Goal: Information Seeking & Learning: Learn about a topic

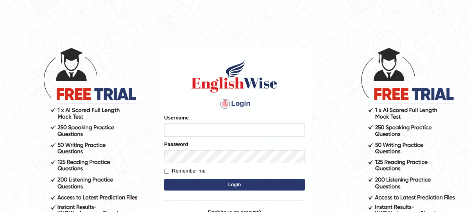
type input "nagindra"
click at [333, 81] on body "Login Please fix the following errors: Username nagindra Password Remember me L…" at bounding box center [234, 129] width 469 height 212
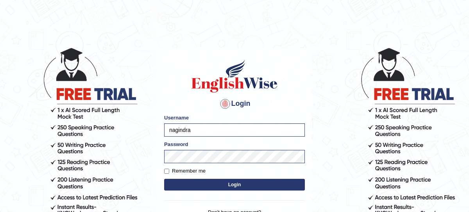
click at [222, 183] on button "Login" at bounding box center [234, 185] width 141 height 12
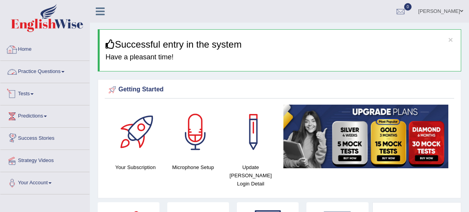
click at [61, 71] on link "Practice Questions" at bounding box center [44, 71] width 89 height 20
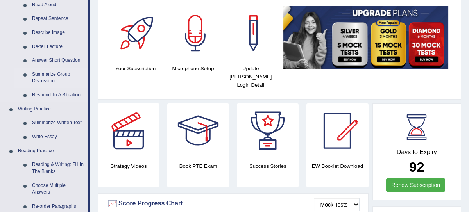
scroll to position [96, 0]
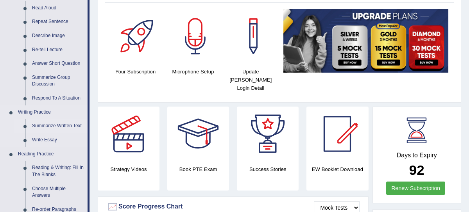
click at [56, 126] on link "Summarize Written Text" at bounding box center [58, 126] width 59 height 14
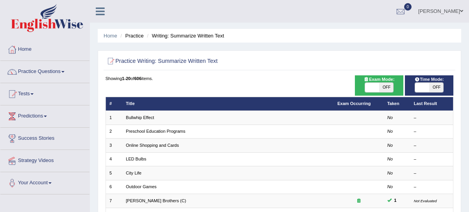
click at [386, 89] on span "OFF" at bounding box center [386, 87] width 14 height 9
checkbox input "true"
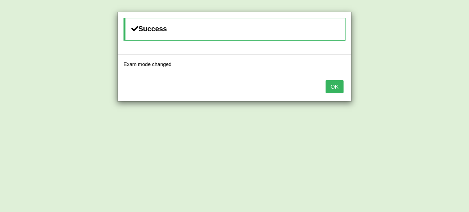
click at [335, 88] on button "OK" at bounding box center [335, 86] width 18 height 13
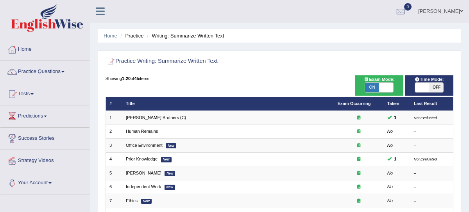
click at [435, 89] on span "OFF" at bounding box center [436, 87] width 14 height 9
checkbox input "true"
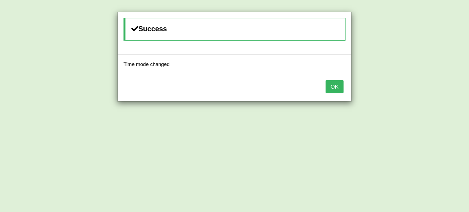
click at [340, 88] on button "OK" at bounding box center [335, 86] width 18 height 13
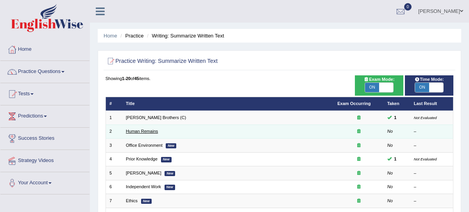
click at [148, 131] on link "Human Remains" at bounding box center [142, 131] width 32 height 5
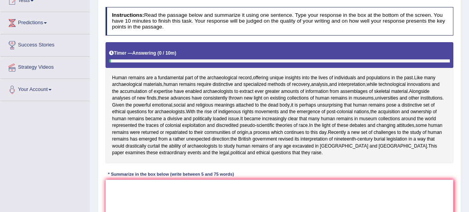
scroll to position [95, 0]
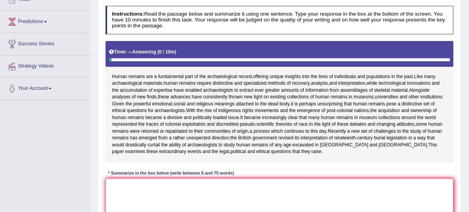
click at [128, 199] on textarea at bounding box center [280, 211] width 348 height 64
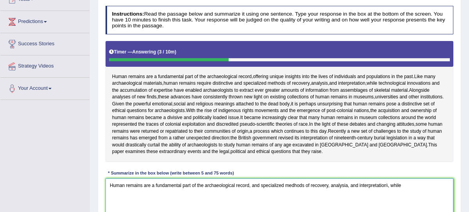
click at [390, 199] on textarea "Human remains are a fundamental part of the archaeological record, and speciali…" at bounding box center [280, 211] width 348 height 64
click at [405, 199] on textarea "Human remains are a fundamental part of the archaeological record, and speciali…" at bounding box center [280, 211] width 348 height 64
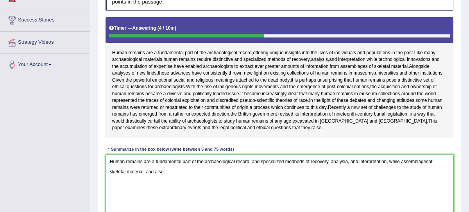
scroll to position [119, 0]
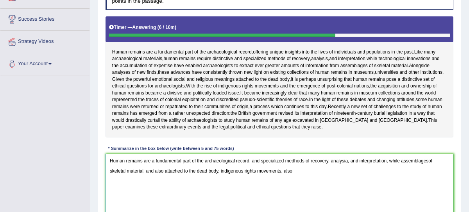
click at [287, 184] on textarea "Human remains are a fundamental part of the archaeological record, and speciali…" at bounding box center [280, 186] width 348 height 64
click at [286, 184] on textarea "Human remains are a fundamental part of the archaeological record, and speciali…" at bounding box center [280, 186] width 348 height 64
click at [307, 187] on textarea "Human remains are a fundamental part of the archaeological record, and speciali…" at bounding box center [280, 186] width 348 height 64
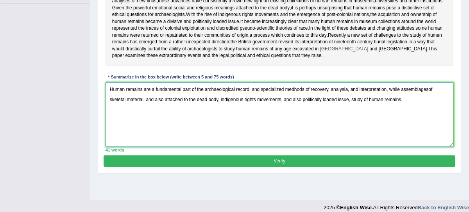
scroll to position [198, 0]
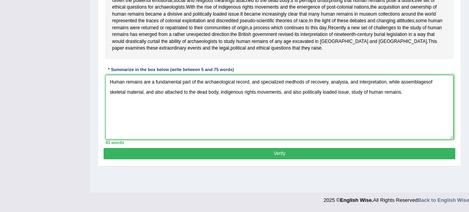
type textarea "Human remains are a fundamental part of the archaeological record, and speciali…"
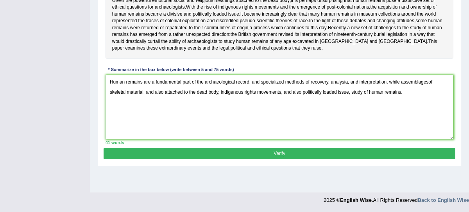
click at [270, 159] on button "Verify" at bounding box center [279, 153] width 351 height 11
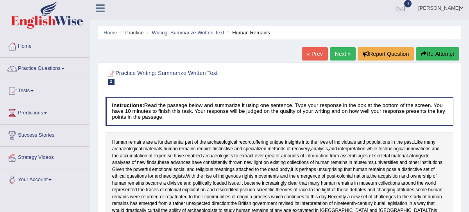
scroll to position [0, 0]
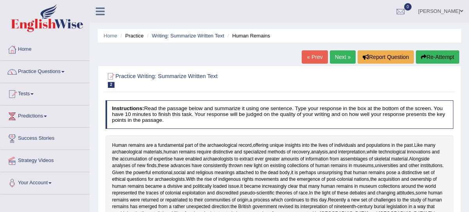
click at [450, 55] on button "Re-Attempt" at bounding box center [437, 56] width 43 height 13
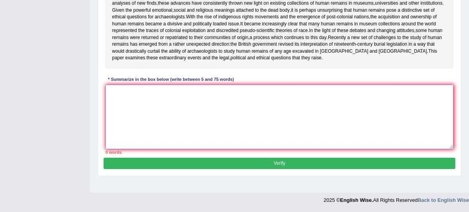
paste textarea "Human remains are a fundamental part of the archaeological record, and speciali…"
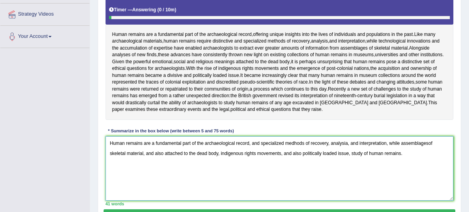
scroll to position [145, 0]
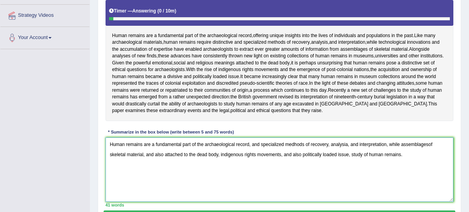
click at [305, 157] on textarea "Human remains are a fundamental part of the archaeological record, and speciali…" at bounding box center [280, 170] width 348 height 64
click at [293, 157] on textarea "Human remains are a fundamental part of the archaeological record, and speciali…" at bounding box center [280, 170] width 348 height 64
click at [294, 157] on textarea "Human remains are a fundamental part of the archaeological record, and speciali…" at bounding box center [280, 170] width 348 height 64
click at [302, 157] on textarea "Human remains are a fundamental part of the archaeological record, and speciali…" at bounding box center [280, 170] width 348 height 64
click at [343, 157] on textarea "Human remains are a fundamental part of the archaeological record, and speciali…" at bounding box center [280, 170] width 348 height 64
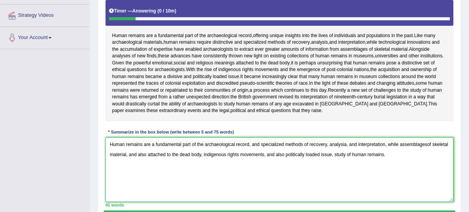
click at [346, 156] on textarea "Human remains are a fundamental part of the archaeological record, and speciali…" at bounding box center [280, 170] width 348 height 64
click at [434, 157] on textarea "Human remains are a fundamental part of the archaeological record, and speciali…" at bounding box center [280, 170] width 348 height 64
click at [429, 156] on textarea "Human remains are a fundamental part of the archaeological record, and speciali…" at bounding box center [280, 170] width 348 height 64
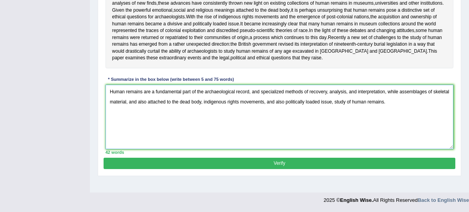
type textarea "Human remains are a fundamental part of the archaeological record, and speciali…"
click at [370, 169] on button "Verify" at bounding box center [279, 163] width 351 height 11
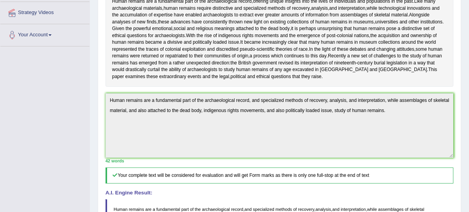
scroll to position [147, 0]
click at [375, 172] on div "Instructions: Read the passage below and summarize it using one sentence. Type …" at bounding box center [279, 122] width 351 height 336
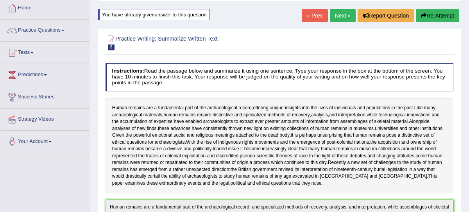
scroll to position [0, 0]
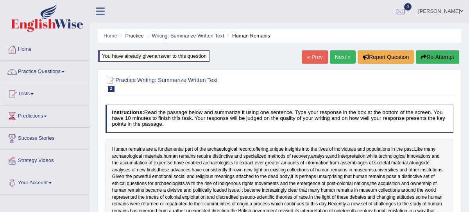
click at [440, 56] on button "Re-Attempt" at bounding box center [437, 56] width 43 height 13
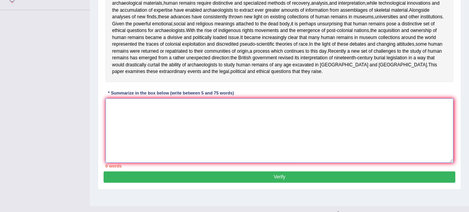
paste textarea "Human remains are a fundamental part of the archaeological record, and speciali…"
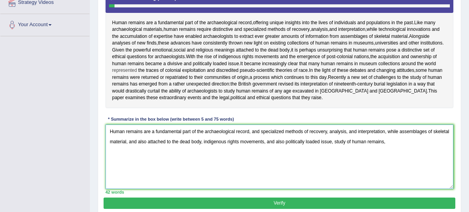
scroll to position [154, 0]
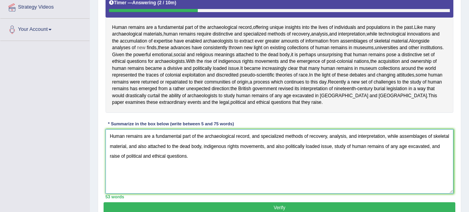
type textarea "Human remains are a fundamental part of the archaeological record, and speciali…"
drag, startPoint x: 138, startPoint y: 46, endPoint x: 248, endPoint y: 70, distance: 112.5
click at [248, 71] on div "Human remains are a fundamental part of the archaeological record , offering un…" at bounding box center [280, 52] width 348 height 121
drag, startPoint x: 118, startPoint y: 29, endPoint x: 323, endPoint y: 111, distance: 220.3
click at [323, 102] on div "Human remains are a fundamental part of the archaeological record , offering un…" at bounding box center [280, 52] width 348 height 121
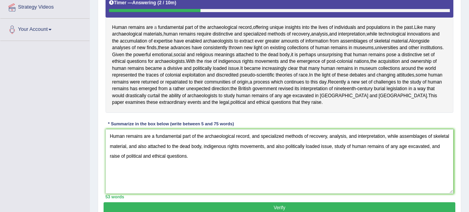
drag, startPoint x: 318, startPoint y: 118, endPoint x: 155, endPoint y: 30, distance: 185.2
click at [154, 30] on div "Human remains are a fundamental part of the archaeological record , offering un…" at bounding box center [280, 52] width 348 height 121
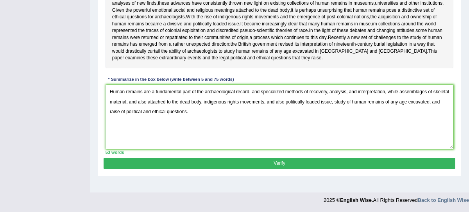
click at [229, 169] on button "Verify" at bounding box center [279, 163] width 351 height 11
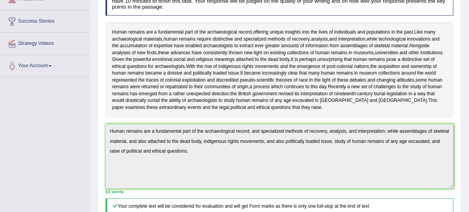
scroll to position [117, 0]
drag, startPoint x: 118, startPoint y: 27, endPoint x: 268, endPoint y: 64, distance: 155.1
click at [268, 65] on div "Human remains are a fundamental part of the archaeological record , offering un…" at bounding box center [280, 70] width 348 height 95
click at [268, 64] on div "Human remains are a fundamental part of the archaeological record , offering un…" at bounding box center [280, 70] width 348 height 95
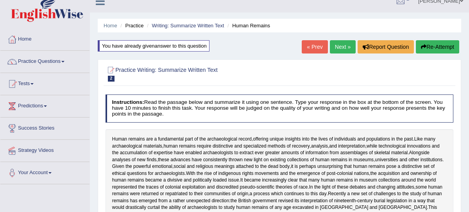
scroll to position [0, 0]
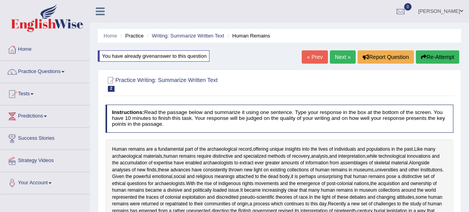
click at [335, 56] on link "Next »" at bounding box center [343, 56] width 26 height 13
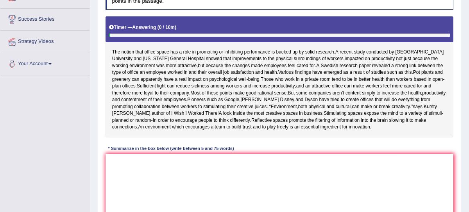
scroll to position [120, 0]
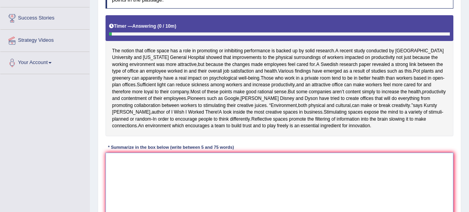
click at [164, 180] on textarea at bounding box center [280, 185] width 348 height 64
click at [133, 173] on textarea "The notion office" at bounding box center [280, 185] width 348 height 64
click at [153, 173] on textarea "The notion office" at bounding box center [280, 185] width 348 height 64
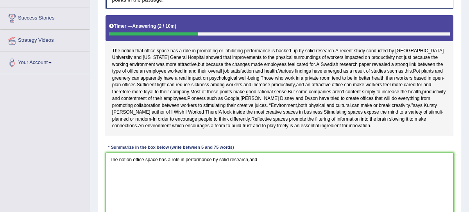
click at [252, 174] on textarea "The notion office space has a role in performance by solid research,and" at bounding box center [280, 185] width 348 height 64
click at [251, 174] on textarea "The notion office space has a role in performance by solid research,and" at bounding box center [280, 185] width 348 height 64
click at [272, 167] on textarea "The notion office space has a role in performance by solid research, and" at bounding box center [280, 185] width 348 height 64
click at [268, 174] on textarea "The notion office space has a role in performance by solid research, and" at bounding box center [280, 185] width 348 height 64
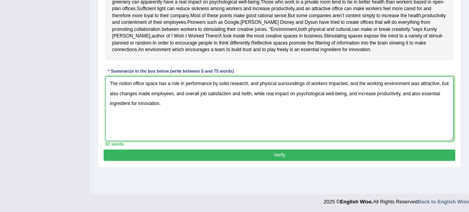
scroll to position [198, 0]
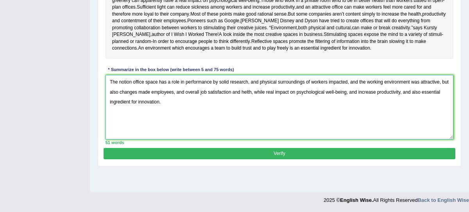
type textarea "The notion office space has a role in performance by solid research, and physic…"
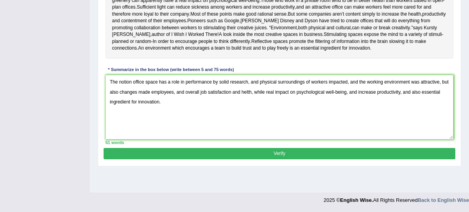
click at [309, 159] on button "Verify" at bounding box center [279, 153] width 351 height 11
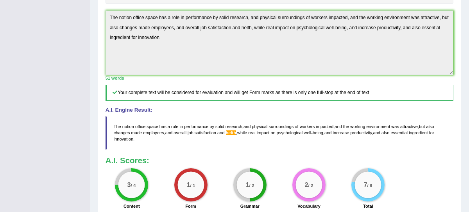
scroll to position [304, 0]
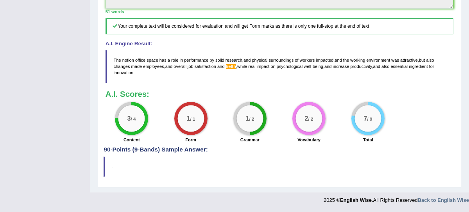
click at [233, 68] on span "helth" at bounding box center [231, 66] width 10 height 5
drag, startPoint x: 115, startPoint y: 56, endPoint x: 340, endPoint y: 67, distance: 225.3
click at [340, 67] on blockquote "The notion office space has a role in performance by solid research , and physi…" at bounding box center [280, 66] width 348 height 33
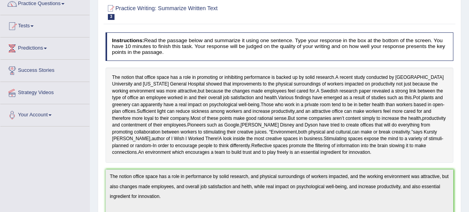
scroll to position [47, 0]
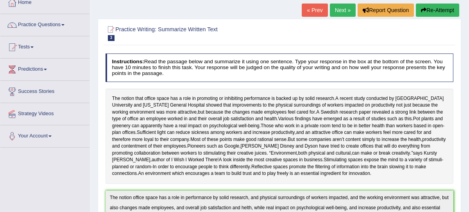
click at [440, 9] on button "Re-Attempt" at bounding box center [437, 10] width 43 height 13
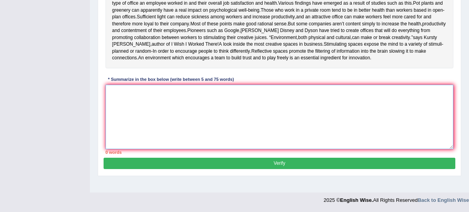
paste textarea "The notion office space has a role in performance by solid research, and physic…"
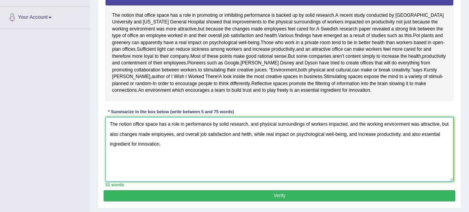
scroll to position [149, 0]
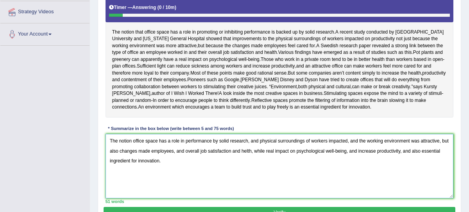
click at [256, 163] on textarea "The notion office space has a role in performance by solid research, and physic…" at bounding box center [280, 166] width 348 height 64
click at [255, 165] on textarea "The notion office space has a role in performance by solid research, and physic…" at bounding box center [280, 166] width 348 height 64
click at [266, 175] on textarea "The notion office space has a role in performance by solid research, and physic…" at bounding box center [280, 166] width 348 height 64
click at [438, 163] on textarea "The notion office space has a role in performance by solid research, and physic…" at bounding box center [280, 166] width 348 height 64
click at [179, 174] on textarea "The notion office space has a role in performance by solid research, and physic…" at bounding box center [280, 166] width 348 height 64
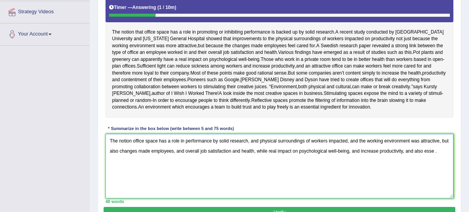
click at [446, 165] on textarea "The notion office space has a role in performance by solid research, and physic…" at bounding box center [280, 166] width 348 height 64
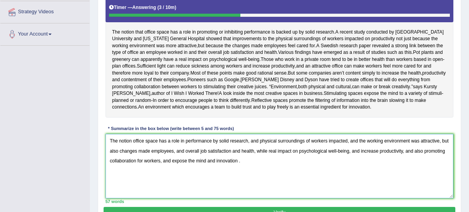
click at [263, 174] on textarea "The notion office space has a role in performance by solid research, and physic…" at bounding box center [280, 166] width 348 height 64
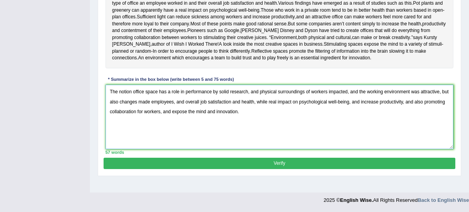
type textarea "The notion office space has a role in performance by solid research, and physic…"
click at [279, 169] on button "Verify" at bounding box center [279, 163] width 351 height 11
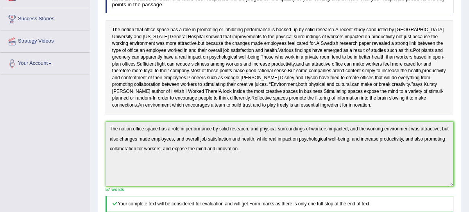
scroll to position [0, 0]
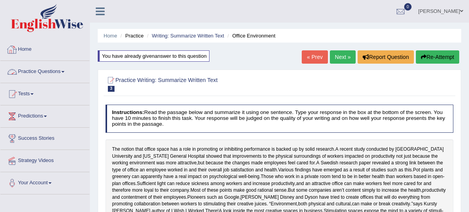
click at [44, 70] on link "Practice Questions" at bounding box center [44, 71] width 89 height 20
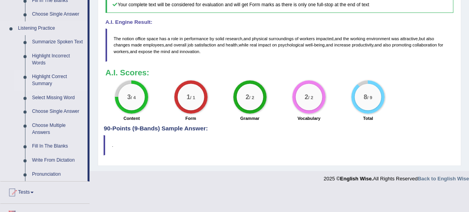
scroll to position [318, 0]
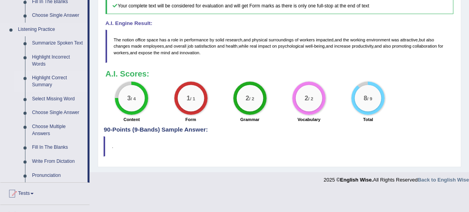
click at [57, 84] on link "Highlight Correct Summary" at bounding box center [58, 81] width 59 height 21
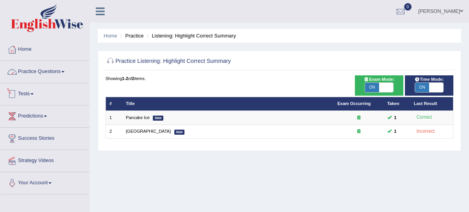
click at [31, 69] on link "Practice Questions" at bounding box center [44, 71] width 89 height 20
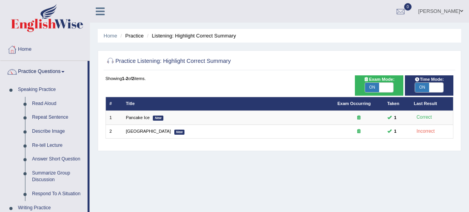
click at [374, 84] on span "ON" at bounding box center [372, 87] width 14 height 9
checkbox input "false"
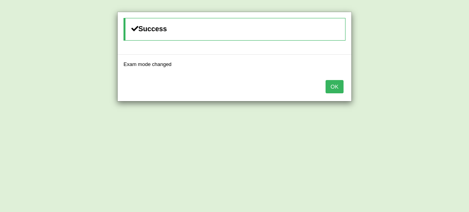
click at [336, 86] on button "OK" at bounding box center [335, 86] width 18 height 13
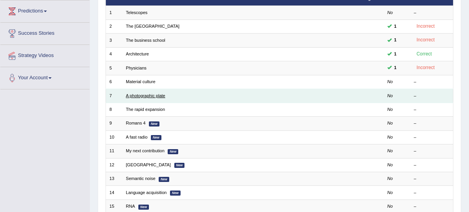
click at [150, 95] on link "A photographic plate" at bounding box center [145, 95] width 39 height 5
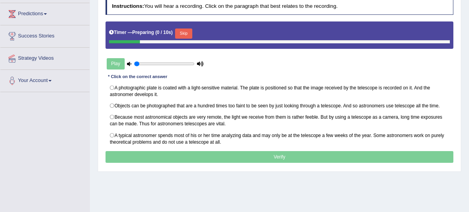
scroll to position [102, 0]
click at [189, 29] on button "Skip" at bounding box center [183, 34] width 17 height 10
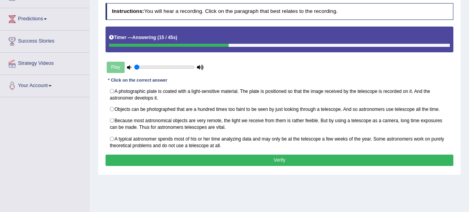
scroll to position [97, 0]
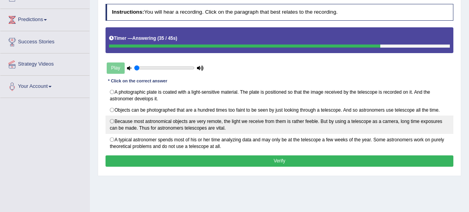
click at [141, 125] on label "Because most astronomical objects are very remote, the light we receive from th…" at bounding box center [280, 125] width 348 height 18
radio input "true"
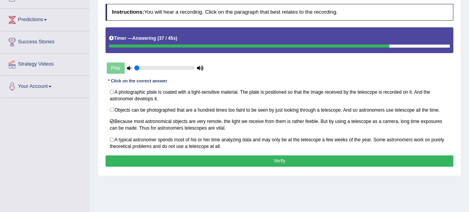
click at [231, 158] on button "Verify" at bounding box center [280, 161] width 348 height 11
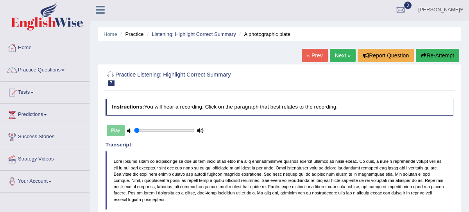
scroll to position [0, 0]
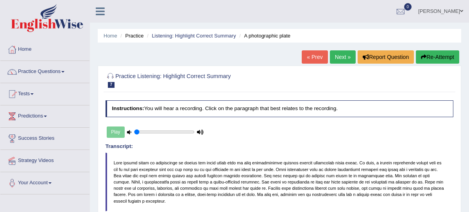
click at [341, 56] on link "Next »" at bounding box center [343, 56] width 26 height 13
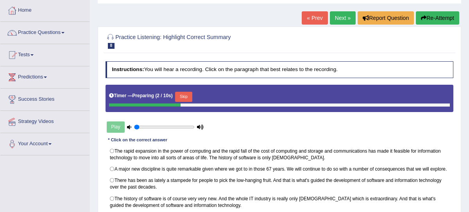
click at [184, 94] on button "Skip" at bounding box center [183, 97] width 17 height 10
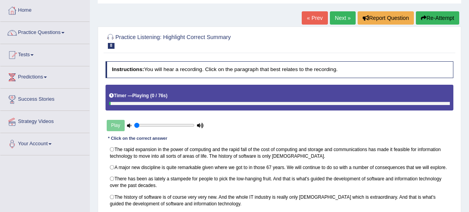
scroll to position [98, 0]
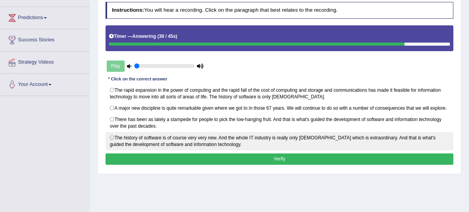
click at [146, 142] on label "The history of software is of course very very new. And the whole IT industry i…" at bounding box center [280, 141] width 348 height 18
radio input "true"
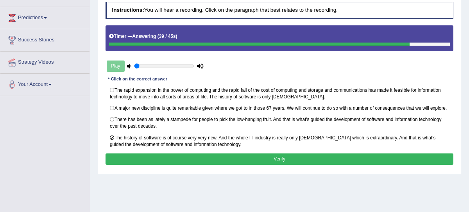
click at [166, 157] on button "Verify" at bounding box center [280, 159] width 348 height 11
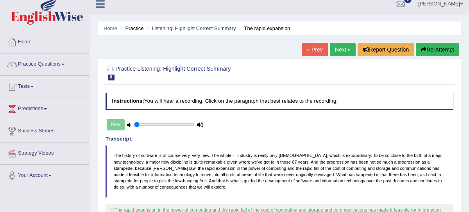
scroll to position [0, 0]
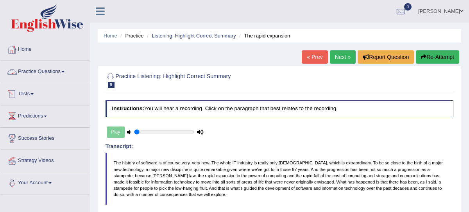
click at [50, 71] on link "Practice Questions" at bounding box center [44, 71] width 89 height 20
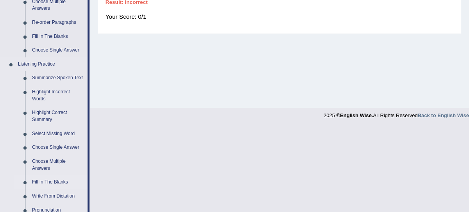
scroll to position [283, 0]
click at [57, 100] on link "Highlight Incorrect Words" at bounding box center [58, 96] width 59 height 21
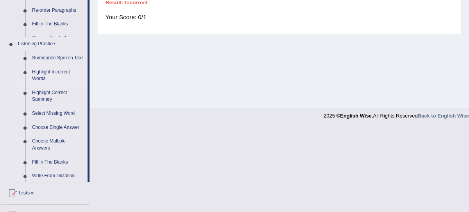
scroll to position [198, 0]
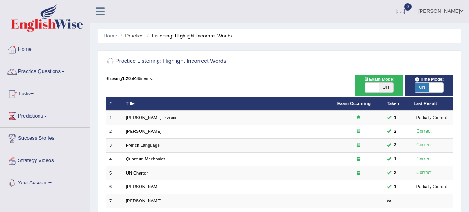
click at [388, 90] on span "OFF" at bounding box center [386, 87] width 14 height 9
checkbox input "true"
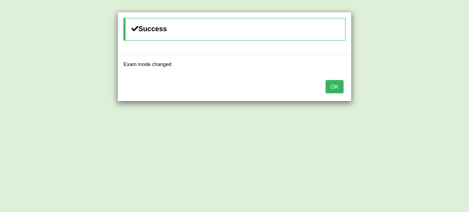
click at [338, 89] on button "OK" at bounding box center [335, 86] width 18 height 13
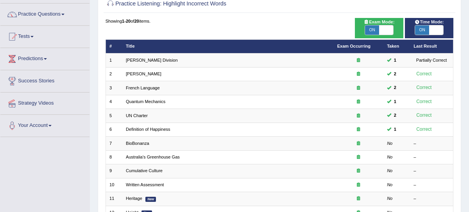
scroll to position [58, 0]
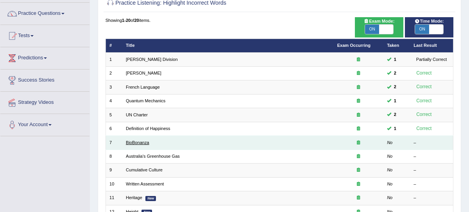
click at [145, 140] on link "BioBonanza" at bounding box center [137, 142] width 23 height 5
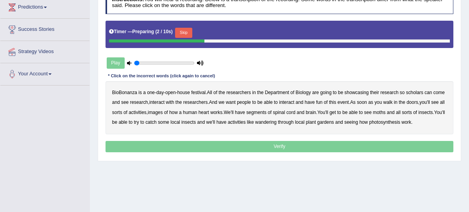
scroll to position [108, 0]
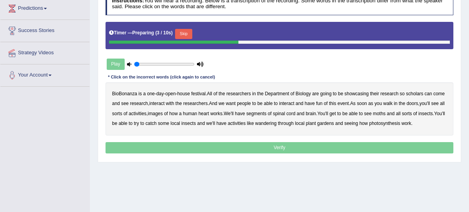
click at [187, 33] on button "Skip" at bounding box center [183, 34] width 17 height 10
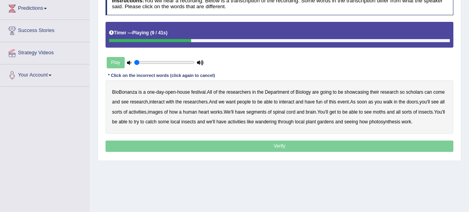
click at [420, 90] on b "scholars" at bounding box center [414, 91] width 17 height 5
click at [336, 102] on b "this" at bounding box center [332, 101] width 7 height 5
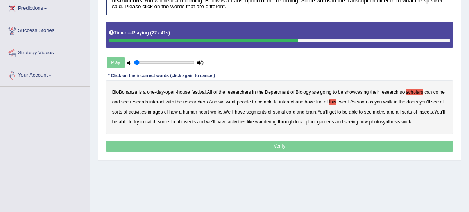
click at [163, 109] on b "images" at bounding box center [155, 111] width 15 height 5
click at [267, 111] on b "segments" at bounding box center [256, 111] width 20 height 5
click at [385, 113] on b "moths" at bounding box center [379, 111] width 13 height 5
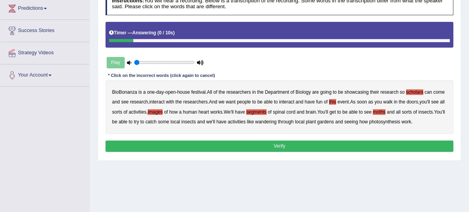
click at [336, 101] on b "this" at bounding box center [332, 101] width 7 height 5
click at [337, 151] on button "Verify" at bounding box center [280, 146] width 348 height 11
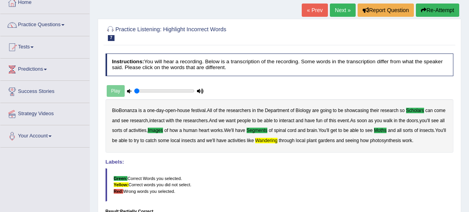
scroll to position [45, 0]
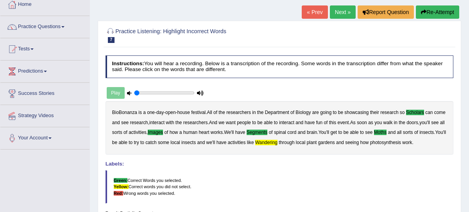
click at [440, 16] on button "Re-Attempt" at bounding box center [437, 11] width 43 height 13
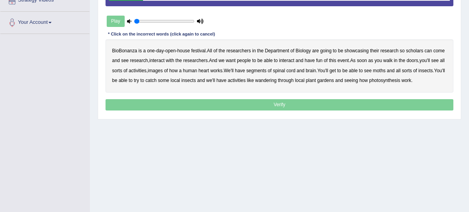
scroll to position [159, 0]
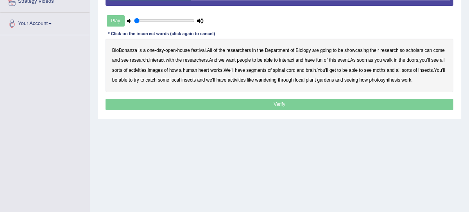
click at [422, 53] on b "scholars" at bounding box center [414, 50] width 17 height 5
click at [192, 86] on div "BioBonanza is a one - day - open - house festival . All of the researchers in t…" at bounding box center [280, 65] width 348 height 53
click at [163, 73] on b "images" at bounding box center [155, 70] width 15 height 5
click at [267, 73] on b "segments" at bounding box center [256, 70] width 20 height 5
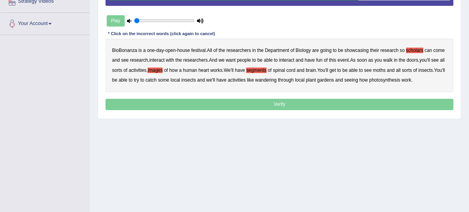
click at [385, 73] on b "moths" at bounding box center [379, 70] width 13 height 5
click at [277, 83] on b "wandering" at bounding box center [265, 79] width 21 height 5
click at [303, 110] on p "Verify" at bounding box center [280, 104] width 348 height 11
click at [302, 110] on p "Verify" at bounding box center [280, 104] width 348 height 11
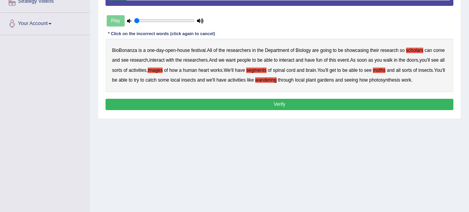
click at [302, 110] on button "Verify" at bounding box center [280, 104] width 348 height 11
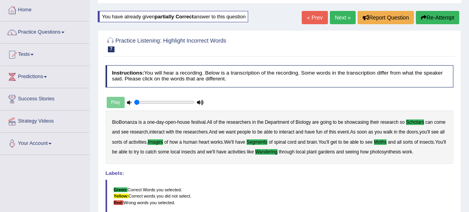
scroll to position [0, 0]
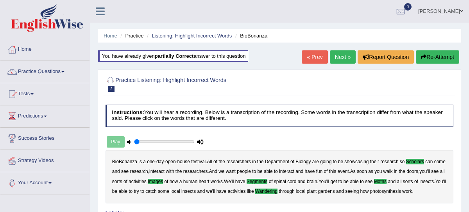
click at [346, 58] on link "Next »" at bounding box center [343, 56] width 26 height 13
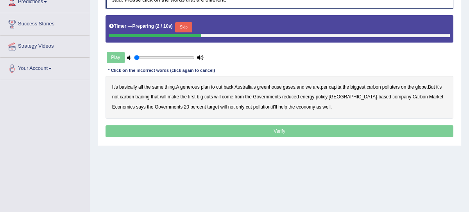
scroll to position [114, 0]
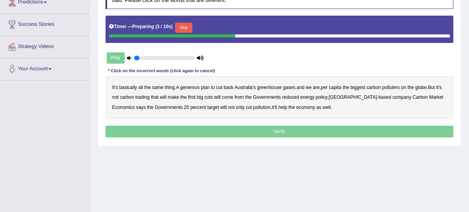
click at [187, 25] on button "Skip" at bounding box center [183, 28] width 17 height 10
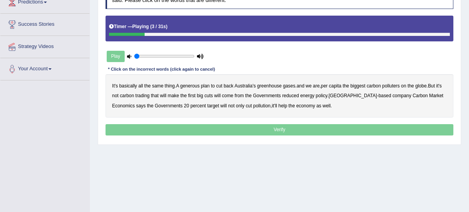
click at [195, 86] on b "generous" at bounding box center [190, 85] width 20 height 5
click at [426, 87] on b "globe" at bounding box center [420, 85] width 11 height 5
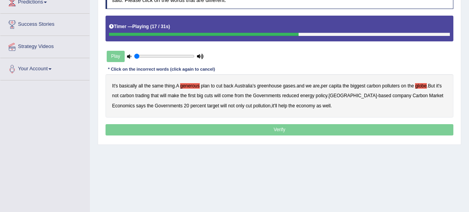
click at [278, 96] on b "Governments" at bounding box center [267, 95] width 28 height 5
click at [281, 95] on b "Governments" at bounding box center [267, 95] width 28 height 5
click at [327, 93] on b "policy" at bounding box center [322, 95] width 12 height 5
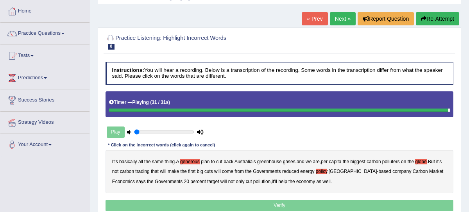
scroll to position [25, 0]
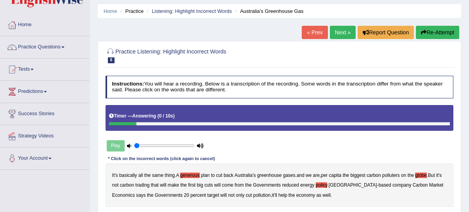
click at [433, 35] on button "Re-Attempt" at bounding box center [437, 32] width 43 height 13
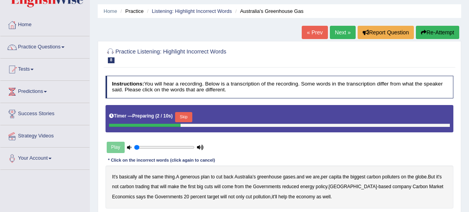
click at [192, 115] on button "Skip" at bounding box center [183, 117] width 17 height 10
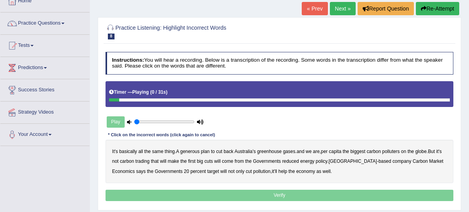
scroll to position [49, 0]
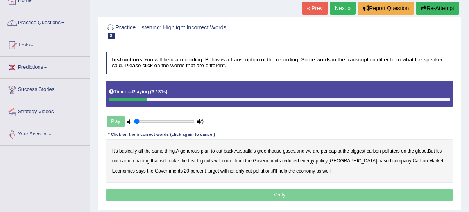
click at [194, 150] on b "generous" at bounding box center [190, 151] width 20 height 5
click at [426, 150] on b "globe" at bounding box center [420, 151] width 11 height 5
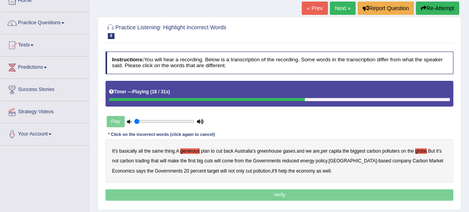
click at [233, 160] on b "come" at bounding box center [227, 160] width 11 height 5
click at [327, 159] on b "policy" at bounding box center [322, 160] width 12 height 5
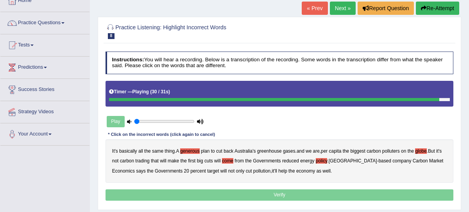
click at [302, 193] on p "Verify" at bounding box center [280, 195] width 348 height 11
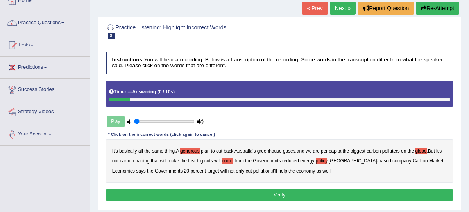
click at [302, 193] on button "Verify" at bounding box center [280, 195] width 348 height 11
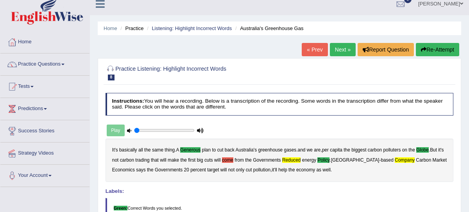
scroll to position [0, 0]
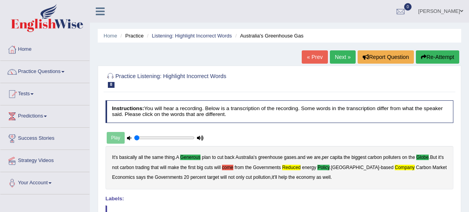
click at [444, 52] on button "Re-Attempt" at bounding box center [437, 56] width 43 height 13
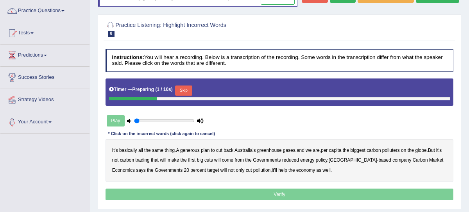
click at [186, 96] on button "Skip" at bounding box center [183, 91] width 17 height 10
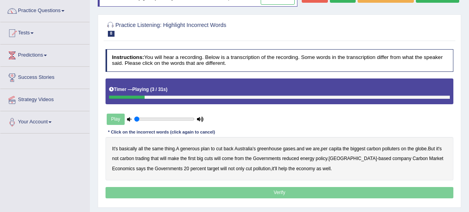
click at [198, 152] on b "generous" at bounding box center [190, 148] width 20 height 5
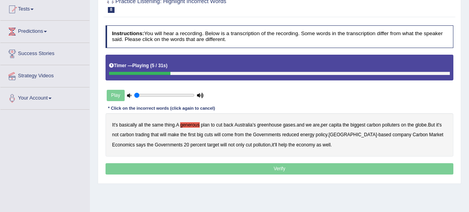
scroll to position [87, 0]
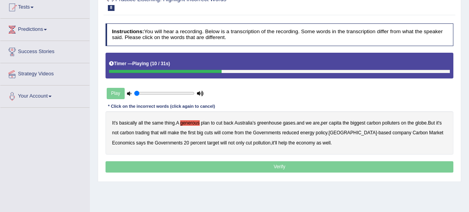
click at [398, 126] on b "polluters" at bounding box center [391, 122] width 18 height 5
click at [425, 126] on b "globe" at bounding box center [420, 122] width 11 height 5
click at [244, 136] on b "from" at bounding box center [238, 132] width 9 height 5
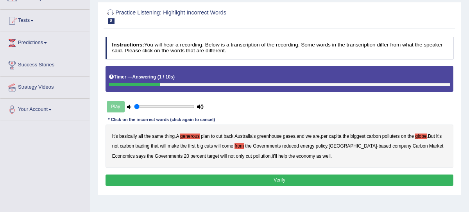
scroll to position [25, 0]
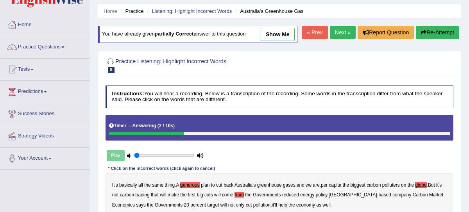
click at [433, 39] on button "Re-Attempt" at bounding box center [437, 32] width 43 height 13
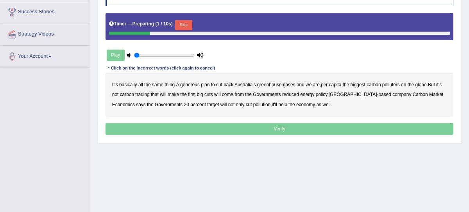
click at [184, 30] on button "Skip" at bounding box center [183, 25] width 17 height 10
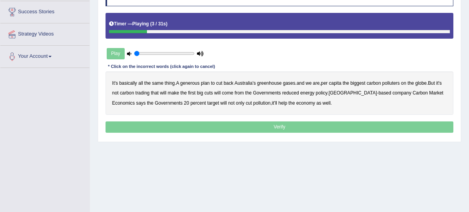
click at [193, 86] on b "generous" at bounding box center [190, 83] width 20 height 5
click at [426, 86] on b "globe" at bounding box center [420, 83] width 11 height 5
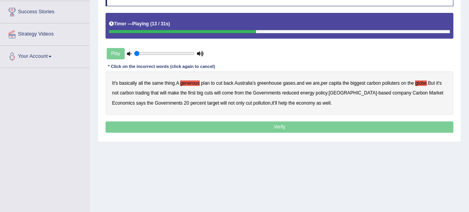
click at [149, 96] on b "trading" at bounding box center [142, 92] width 14 height 5
click at [233, 96] on b "come" at bounding box center [227, 92] width 11 height 5
click at [327, 96] on b "policy" at bounding box center [322, 92] width 12 height 5
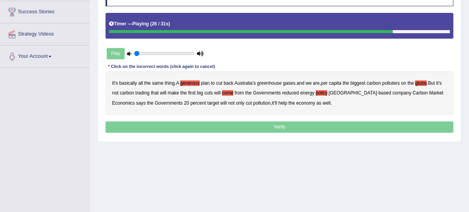
click at [393, 96] on b "company" at bounding box center [401, 92] width 19 height 5
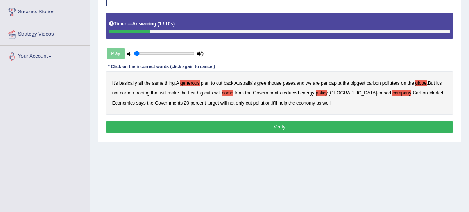
click at [268, 133] on button "Verify" at bounding box center [280, 127] width 348 height 11
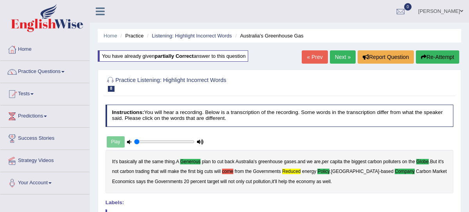
click at [437, 54] on button "Re-Attempt" at bounding box center [437, 56] width 43 height 13
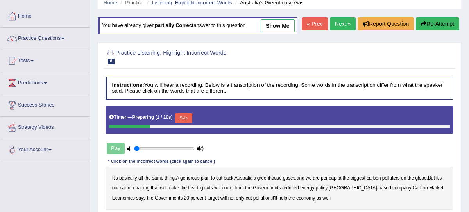
scroll to position [39, 0]
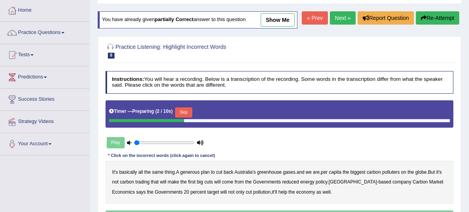
click at [185, 118] on button "Skip" at bounding box center [183, 112] width 17 height 10
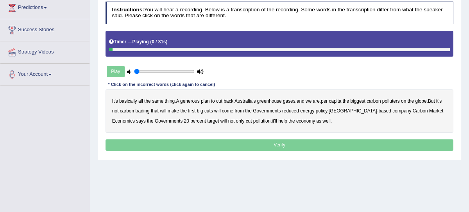
scroll to position [111, 0]
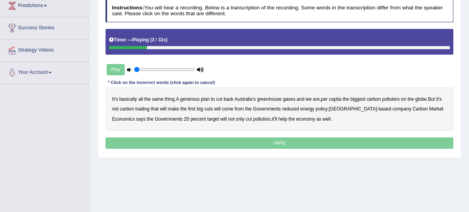
click at [193, 102] on b "generous" at bounding box center [190, 99] width 20 height 5
click at [426, 102] on b "globe" at bounding box center [420, 99] width 11 height 5
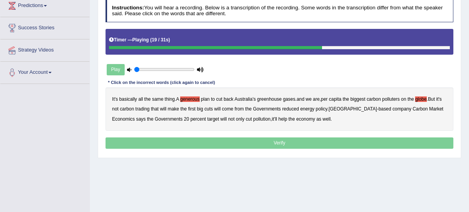
click at [327, 112] on b "policy" at bounding box center [322, 108] width 12 height 5
click at [294, 112] on b "reduced" at bounding box center [290, 108] width 17 height 5
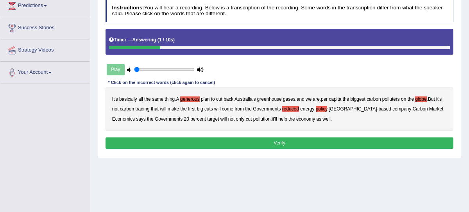
click at [209, 149] on button "Verify" at bounding box center [280, 143] width 348 height 11
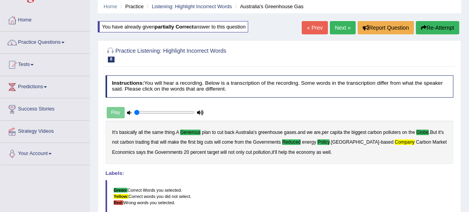
scroll to position [7, 0]
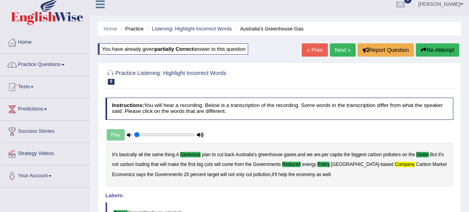
click at [441, 48] on button "Re-Attempt" at bounding box center [437, 49] width 43 height 13
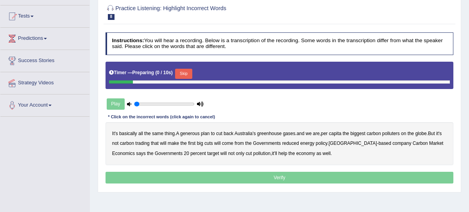
scroll to position [96, 0]
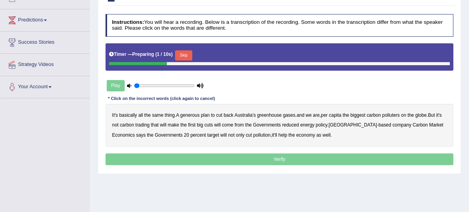
click at [189, 61] on button "Skip" at bounding box center [183, 55] width 17 height 10
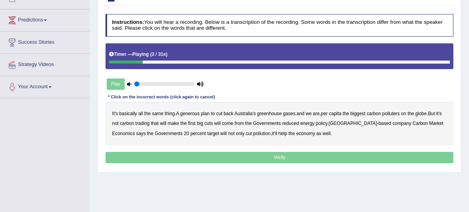
click at [191, 116] on b "generous" at bounding box center [190, 113] width 20 height 5
click at [426, 116] on b "globe" at bounding box center [420, 113] width 11 height 5
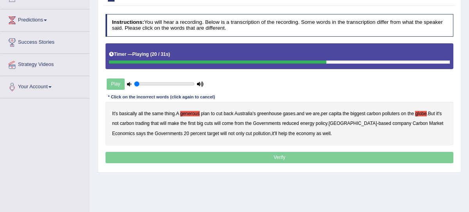
click at [299, 126] on b "reduced" at bounding box center [290, 123] width 17 height 5
click at [327, 126] on b "policy" at bounding box center [322, 123] width 12 height 5
click at [392, 126] on b "company" at bounding box center [401, 123] width 19 height 5
click at [266, 164] on div "Instructions: You will hear a recording. Below is a transcription of the record…" at bounding box center [279, 90] width 351 height 158
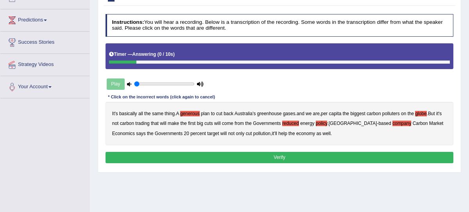
click at [292, 163] on button "Verify" at bounding box center [280, 157] width 348 height 11
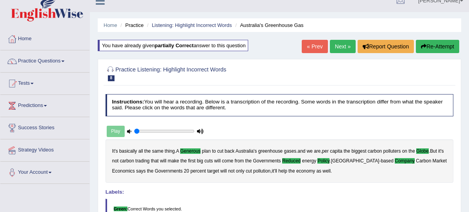
scroll to position [2, 0]
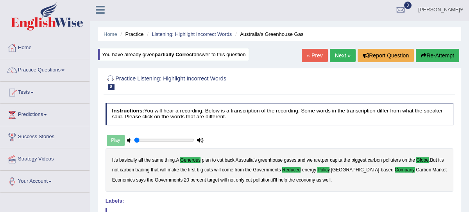
click at [335, 56] on link "Next »" at bounding box center [343, 55] width 26 height 13
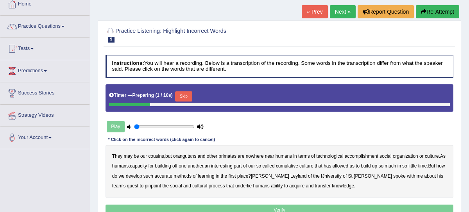
scroll to position [48, 0]
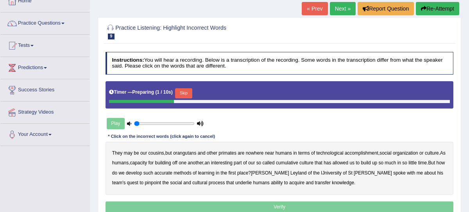
click at [185, 94] on button "Skip" at bounding box center [183, 93] width 17 height 10
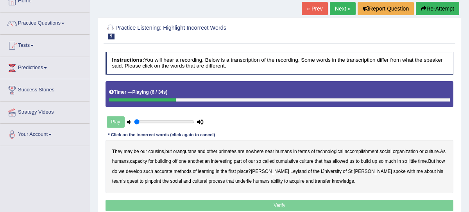
click at [364, 154] on div "They may be our cousins , but orangutans and other primates are nowhere near hu…" at bounding box center [280, 166] width 348 height 53
click at [365, 150] on b "accomplishment" at bounding box center [362, 151] width 34 height 5
click at [233, 160] on b "interesting" at bounding box center [221, 161] width 21 height 5
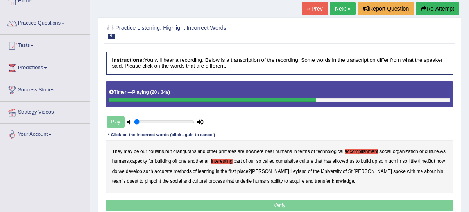
click at [172, 172] on b "accurate" at bounding box center [163, 171] width 18 height 5
click at [326, 172] on b "IJniversity" at bounding box center [331, 171] width 21 height 5
click at [192, 180] on b "cultural" at bounding box center [199, 181] width 15 height 5
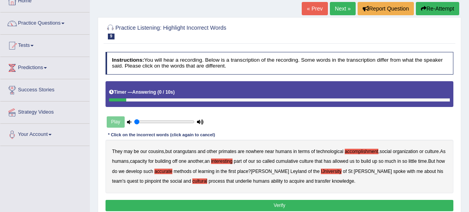
click at [315, 180] on b "transfer" at bounding box center [323, 181] width 16 height 5
click at [306, 202] on button "Verify" at bounding box center [280, 205] width 348 height 11
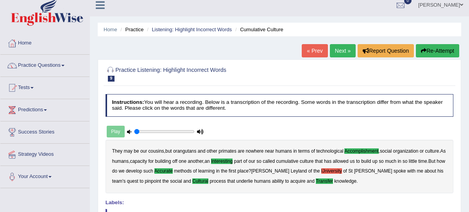
scroll to position [0, 0]
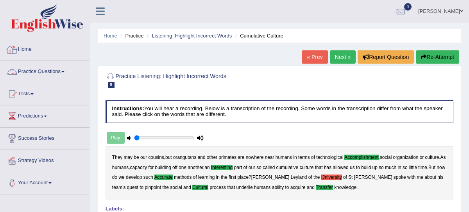
click at [34, 69] on link "Practice Questions" at bounding box center [44, 71] width 89 height 20
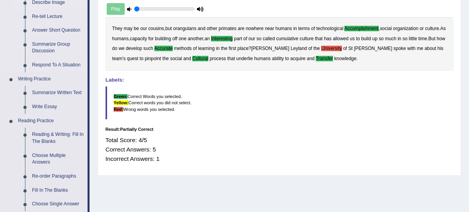
scroll to position [129, 0]
click at [50, 174] on link "Re-order Paragraphs" at bounding box center [58, 176] width 59 height 14
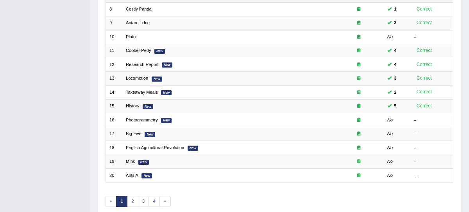
scroll to position [234, 0]
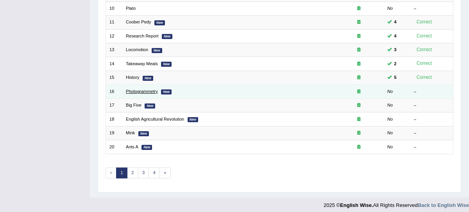
click at [142, 89] on link "Photogrammetry" at bounding box center [142, 91] width 32 height 5
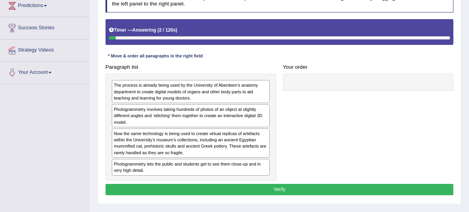
scroll to position [113, 0]
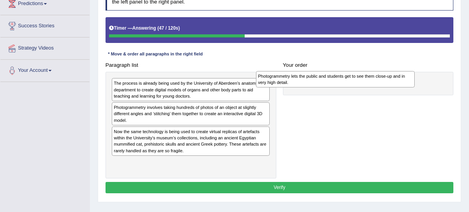
drag, startPoint x: 163, startPoint y: 166, endPoint x: 340, endPoint y: 81, distance: 196.3
click at [340, 81] on div "Photogrammetry lets the public and students get to see them close-up and in ver…" at bounding box center [335, 79] width 159 height 16
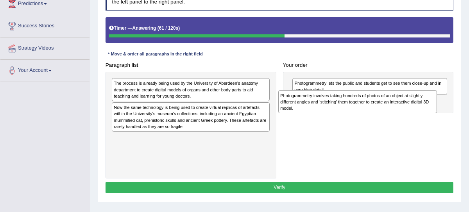
drag, startPoint x: 186, startPoint y: 112, endPoint x: 387, endPoint y: 107, distance: 201.3
click at [387, 107] on div "Photogrammetry involves taking hundreds of photos of an object at slightly diff…" at bounding box center [357, 101] width 159 height 23
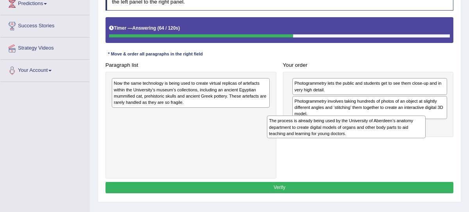
drag, startPoint x: 206, startPoint y: 84, endPoint x: 390, endPoint y: 132, distance: 190.5
click at [390, 132] on div "The process is already being used by the University of Aberdeen’s anatomy depar…" at bounding box center [346, 127] width 159 height 23
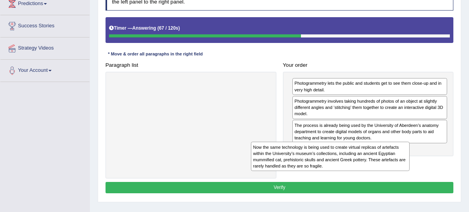
drag, startPoint x: 231, startPoint y: 92, endPoint x: 415, endPoint y: 169, distance: 198.8
click at [411, 169] on div "Paragraph list Now the same technology is being used to create virtual replicas…" at bounding box center [279, 118] width 355 height 119
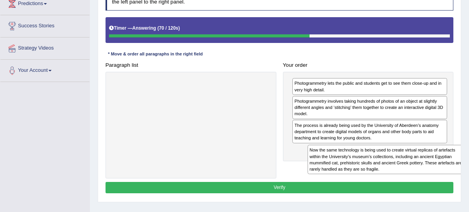
drag, startPoint x: 171, startPoint y: 84, endPoint x: 397, endPoint y: 165, distance: 239.3
click at [401, 166] on div "Now the same technology is being used to create virtual replicas of artefacts w…" at bounding box center [387, 159] width 159 height 29
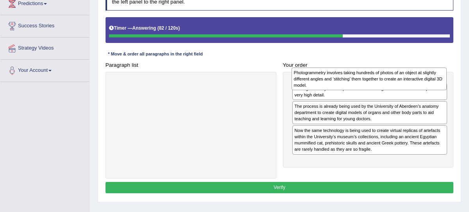
drag, startPoint x: 378, startPoint y: 105, endPoint x: 379, endPoint y: 78, distance: 26.6
click at [379, 78] on div "Photogrammetry involves taking hundreds of photos of an object at slightly diff…" at bounding box center [369, 79] width 155 height 23
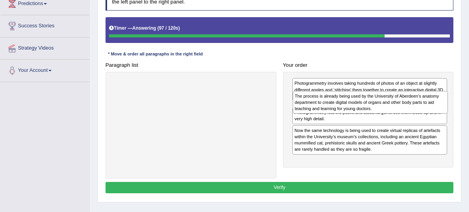
drag, startPoint x: 331, startPoint y: 137, endPoint x: 334, endPoint y: 113, distance: 23.7
click at [334, 114] on div "Photogrammetry involves taking hundreds of photos of an object at slightly diff…" at bounding box center [368, 120] width 171 height 96
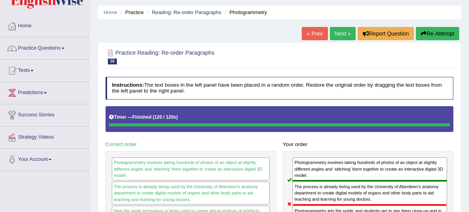
scroll to position [0, 0]
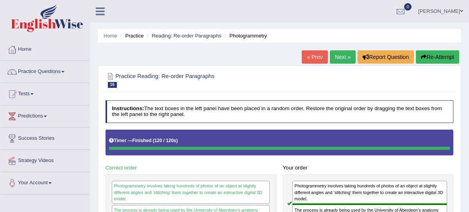
click at [453, 54] on button "Re-Attempt" at bounding box center [437, 56] width 43 height 13
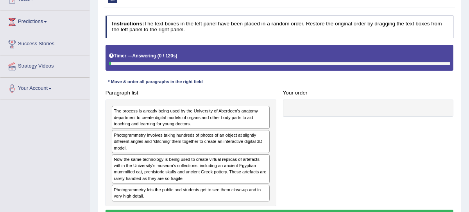
scroll to position [110, 0]
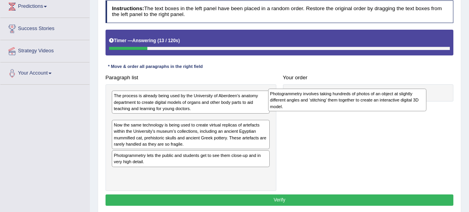
drag, startPoint x: 159, startPoint y: 128, endPoint x: 344, endPoint y: 105, distance: 186.7
click at [344, 106] on div "Photogrammetry involves taking hundreds of photos of an object at slightly diff…" at bounding box center [347, 100] width 159 height 23
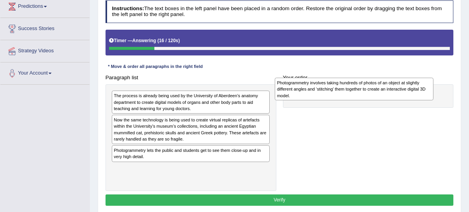
drag, startPoint x: 197, startPoint y: 125, endPoint x: 393, endPoint y: 90, distance: 199.4
click at [393, 90] on div "Photogrammetry involves taking hundreds of photos of an object at slightly diff…" at bounding box center [354, 89] width 159 height 23
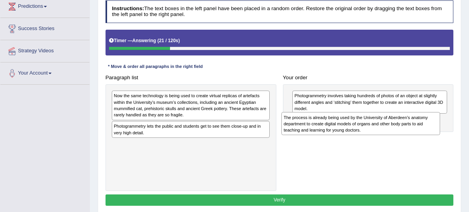
drag, startPoint x: 205, startPoint y: 103, endPoint x: 407, endPoint y: 132, distance: 203.7
click at [407, 132] on div "The process is already being used by the University of Aberdeen’s anatomy depar…" at bounding box center [360, 123] width 159 height 23
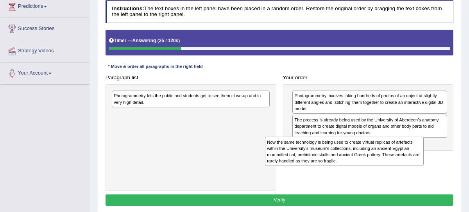
drag, startPoint x: 185, startPoint y: 103, endPoint x: 371, endPoint y: 161, distance: 194.7
click at [371, 161] on div "Now the same technology is being used to create virtual replicas of artefacts w…" at bounding box center [344, 151] width 159 height 29
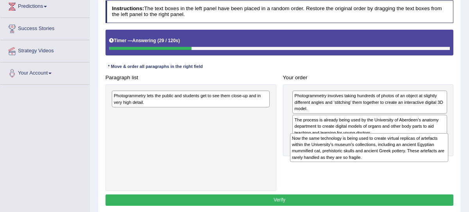
drag, startPoint x: 164, startPoint y: 123, endPoint x: 377, endPoint y: 162, distance: 216.5
click at [376, 161] on div "Now the same technology is being used to create virtual replicas of artefacts w…" at bounding box center [369, 147] width 159 height 29
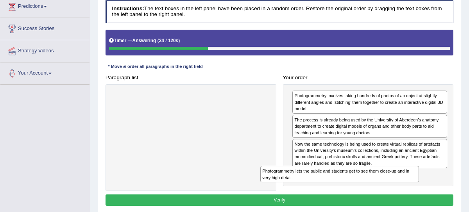
drag, startPoint x: 208, startPoint y: 100, endPoint x: 410, endPoint y: 184, distance: 219.2
click at [410, 185] on div "Paragraph list Photogrammetry lets the public and students get to see them clos…" at bounding box center [279, 131] width 355 height 119
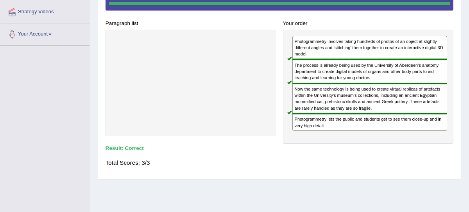
scroll to position [0, 0]
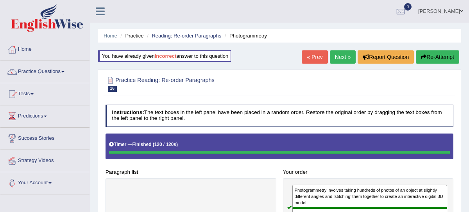
click at [340, 61] on link "Next »" at bounding box center [343, 56] width 26 height 13
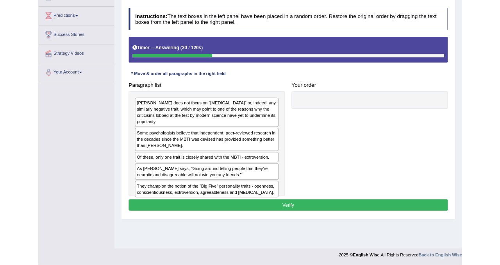
scroll to position [113, 0]
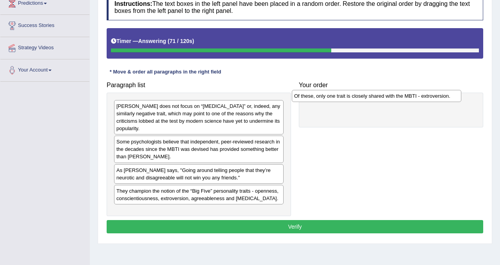
drag, startPoint x: 213, startPoint y: 172, endPoint x: 397, endPoint y: 100, distance: 197.6
click at [395, 100] on div "Of these, only one trait is closely shared with the MBTI - extroversion." at bounding box center [377, 96] width 170 height 12
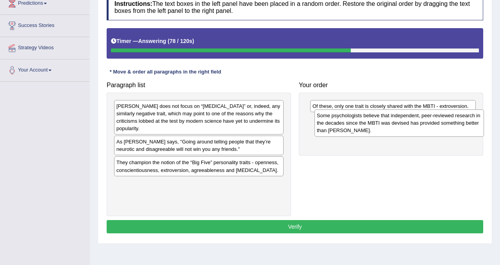
drag, startPoint x: 199, startPoint y: 152, endPoint x: 399, endPoint y: 126, distance: 202.2
click at [399, 126] on div "Some psychologists believe that independent, peer-reviewed research in the deca…" at bounding box center [400, 122] width 170 height 27
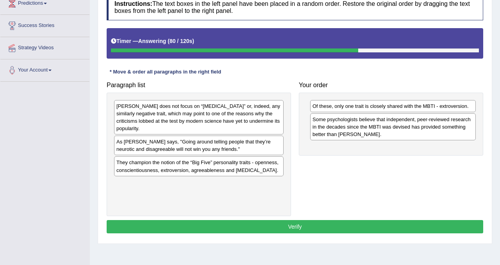
click at [399, 125] on div "Some psychologists believe that independent, peer-reviewed research in the deca…" at bounding box center [393, 126] width 166 height 27
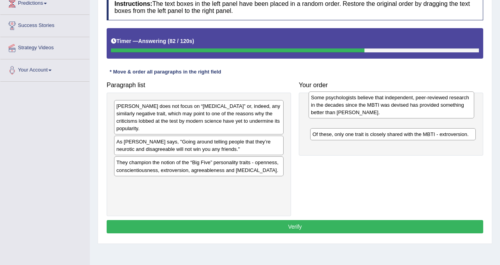
drag, startPoint x: 399, startPoint y: 125, endPoint x: 397, endPoint y: 102, distance: 23.9
click at [397, 102] on div "Some psychologists believe that independent, peer-reviewed research in the deca…" at bounding box center [392, 104] width 166 height 27
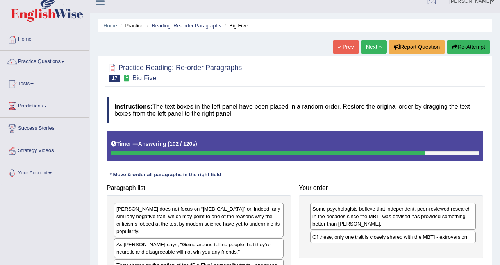
scroll to position [2, 0]
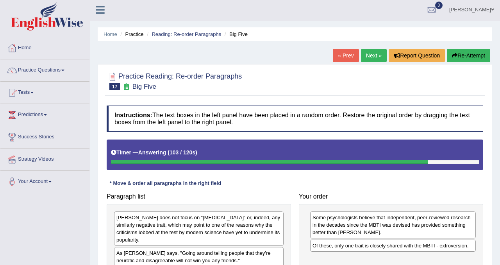
click at [465, 53] on button "Re-Attempt" at bounding box center [468, 55] width 43 height 13
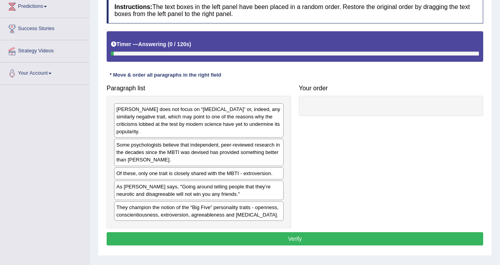
scroll to position [116, 0]
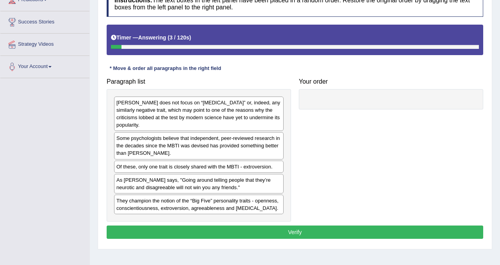
click at [186, 187] on div "As [PERSON_NAME] says, "Going around telling people that they’re neurotic and d…" at bounding box center [199, 184] width 170 height 20
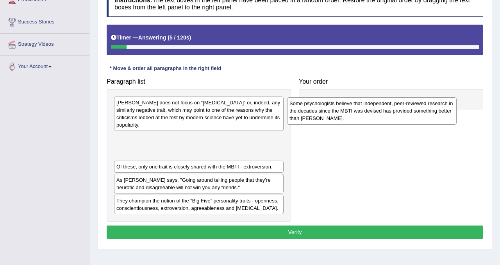
drag, startPoint x: 194, startPoint y: 149, endPoint x: 372, endPoint y: 113, distance: 181.6
click at [369, 114] on div "Some psychologists believe that independent, peer-reviewed research in the deca…" at bounding box center [372, 110] width 170 height 27
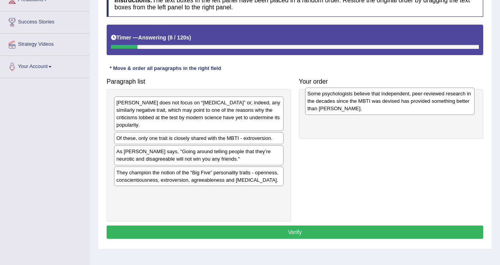
drag, startPoint x: 165, startPoint y: 149, endPoint x: 354, endPoint y: 105, distance: 194.9
click at [354, 105] on div "Some psychologists believe that independent, peer-reviewed research in the deca…" at bounding box center [390, 101] width 170 height 27
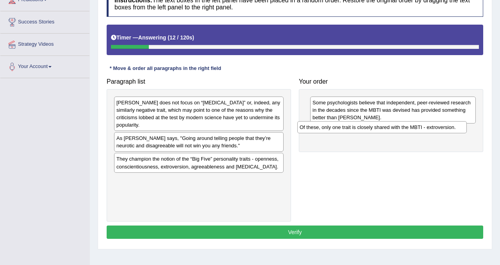
drag, startPoint x: 191, startPoint y: 141, endPoint x: 380, endPoint y: 129, distance: 189.6
click at [380, 129] on div "Of these, only one trait is closely shared with the MBTI - extroversion." at bounding box center [382, 127] width 170 height 12
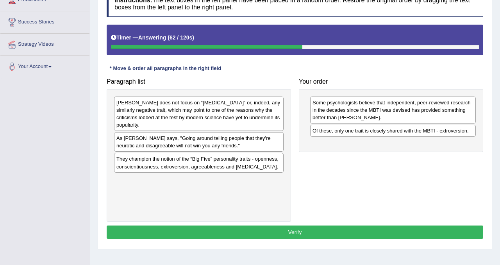
click at [168, 145] on div "As [PERSON_NAME] says, "Going around telling people that they’re neurotic and d…" at bounding box center [199, 142] width 170 height 20
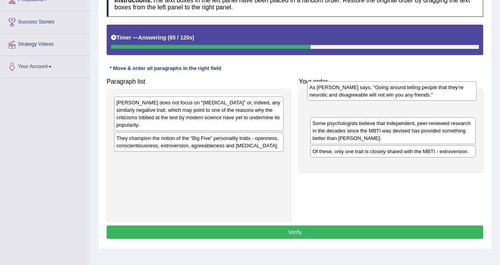
drag, startPoint x: 174, startPoint y: 141, endPoint x: 367, endPoint y: 91, distance: 199.6
click at [367, 91] on div "As [PERSON_NAME] says, "Going around telling people that they’re neurotic and d…" at bounding box center [392, 91] width 170 height 20
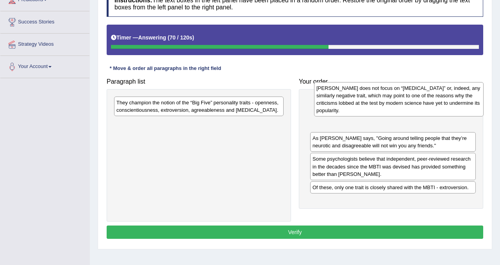
drag, startPoint x: 236, startPoint y: 120, endPoint x: 436, endPoint y: 106, distance: 200.6
click at [436, 106] on div "[PERSON_NAME] does not focus on “[MEDICAL_DATA]” or, indeed, any similarly nega…" at bounding box center [399, 99] width 170 height 34
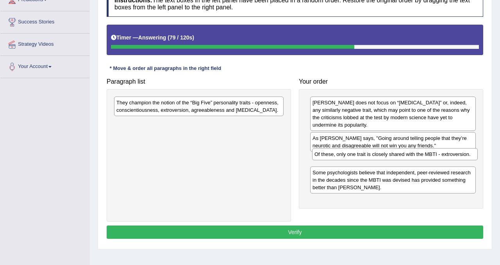
drag, startPoint x: 378, startPoint y: 189, endPoint x: 380, endPoint y: 156, distance: 32.9
click at [380, 156] on div "Of these, only one trait is closely shared with the MBTI - extroversion." at bounding box center [395, 154] width 166 height 12
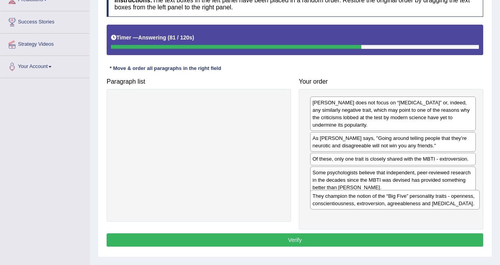
drag, startPoint x: 237, startPoint y: 109, endPoint x: 433, endPoint y: 203, distance: 217.8
click at [433, 203] on div "They champion the notion of the “Big Five” personality traits - openness, consc…" at bounding box center [395, 200] width 170 height 20
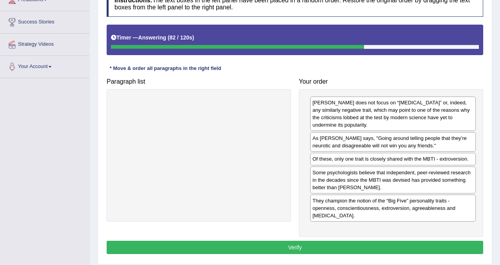
click at [392, 243] on button "Verify" at bounding box center [295, 247] width 377 height 13
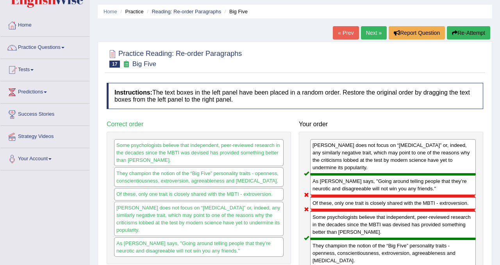
scroll to position [0, 0]
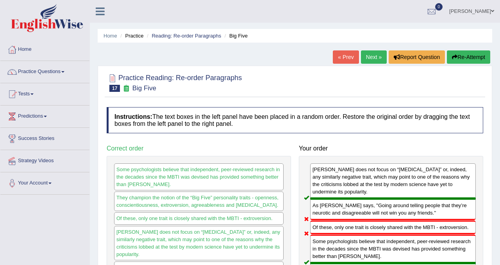
click at [471, 56] on button "Re-Attempt" at bounding box center [468, 56] width 43 height 13
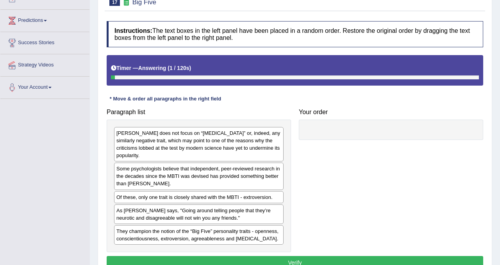
scroll to position [145, 0]
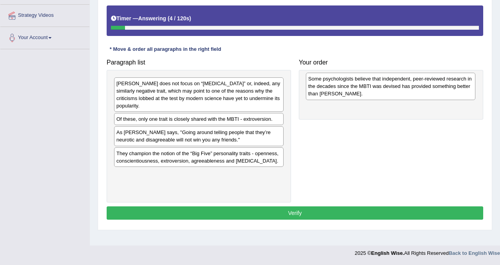
drag, startPoint x: 167, startPoint y: 129, endPoint x: 358, endPoint y: 89, distance: 195.3
click at [358, 89] on div "Some psychologists believe that independent, peer-reviewed research in the deca…" at bounding box center [391, 86] width 170 height 27
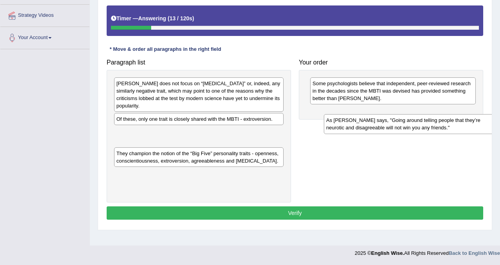
drag, startPoint x: 211, startPoint y: 136, endPoint x: 419, endPoint y: 124, distance: 208.2
click at [419, 124] on div "As [PERSON_NAME] says, "Going around telling people that they’re neurotic and d…" at bounding box center [409, 124] width 170 height 20
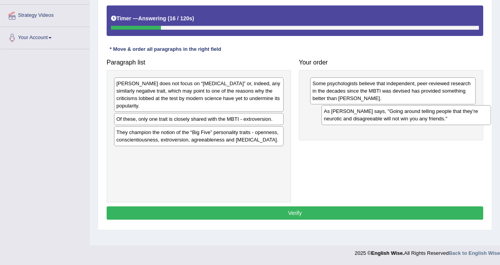
drag, startPoint x: 221, startPoint y: 134, endPoint x: 429, endPoint y: 114, distance: 208.5
click at [429, 114] on div "As [PERSON_NAME] says, "Going around telling people that they’re neurotic and d…" at bounding box center [407, 115] width 170 height 20
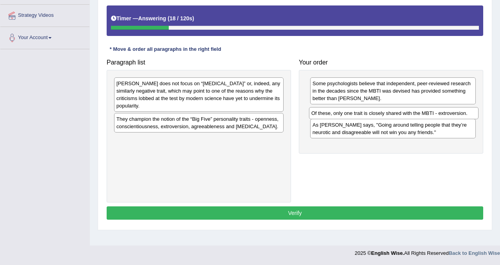
drag, startPoint x: 225, startPoint y: 120, endPoint x: 420, endPoint y: 115, distance: 195.1
click at [420, 115] on div "Of these, only one trait is closely shared with the MBTI - extroversion." at bounding box center [394, 113] width 170 height 12
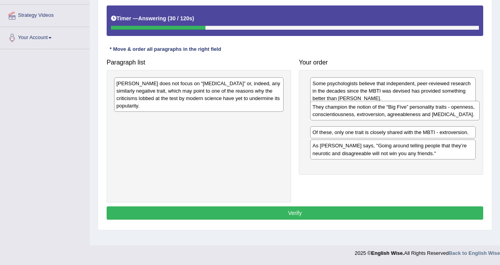
drag, startPoint x: 192, startPoint y: 126, endPoint x: 388, endPoint y: 114, distance: 196.6
click at [388, 114] on div "They champion the notion of the “Big Five” personality traits - openness, consc…" at bounding box center [395, 111] width 170 height 20
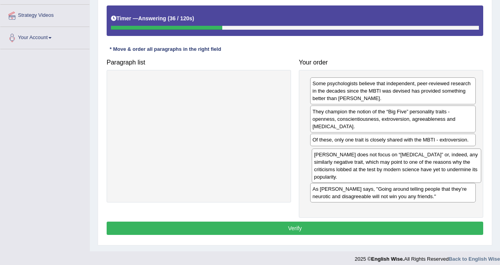
drag, startPoint x: 159, startPoint y: 100, endPoint x: 357, endPoint y: 171, distance: 210.1
click at [357, 171] on div "[PERSON_NAME] does not focus on “[MEDICAL_DATA]” or, indeed, any similarly nega…" at bounding box center [397, 166] width 170 height 34
click at [317, 228] on button "Verify" at bounding box center [295, 228] width 377 height 13
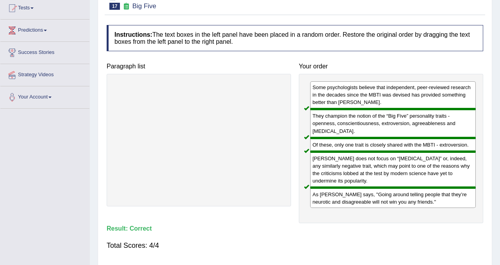
scroll to position [0, 0]
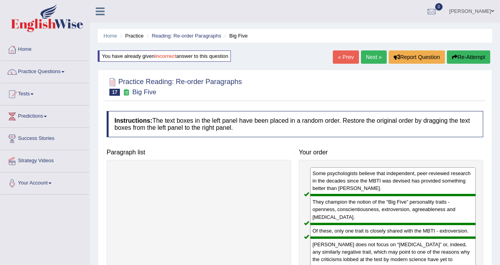
click at [374, 57] on link "Next »" at bounding box center [374, 56] width 26 height 13
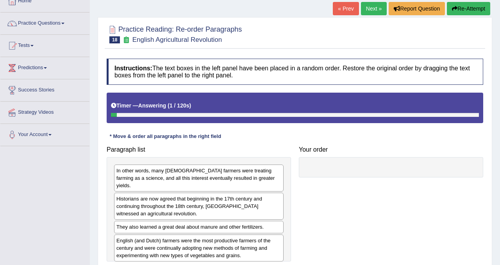
scroll to position [96, 0]
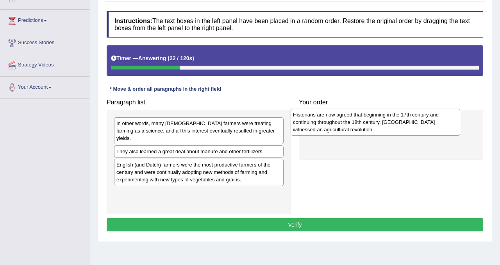
drag, startPoint x: 196, startPoint y: 149, endPoint x: 373, endPoint y: 120, distance: 179.0
click at [373, 120] on div "Historians are now agreed that beginning in the 17th century and continuing thr…" at bounding box center [376, 122] width 170 height 27
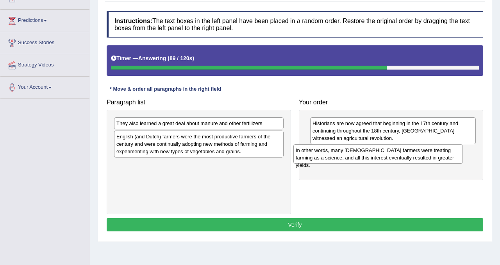
drag, startPoint x: 193, startPoint y: 127, endPoint x: 373, endPoint y: 154, distance: 181.3
click at [373, 154] on div "In other words, many [DEMOGRAPHIC_DATA] farmers were treating farming as a scie…" at bounding box center [378, 154] width 170 height 20
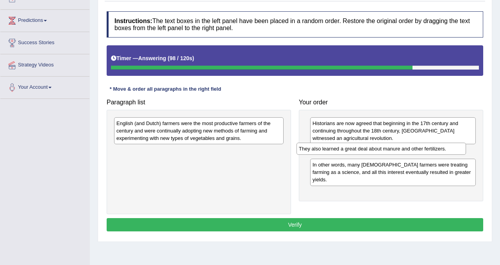
drag, startPoint x: 231, startPoint y: 125, endPoint x: 413, endPoint y: 149, distance: 184.1
click at [413, 149] on div "They also learned a great deal about manure and other fertilizers." at bounding box center [382, 149] width 170 height 12
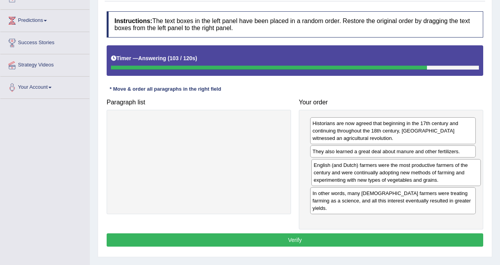
drag, startPoint x: 223, startPoint y: 132, endPoint x: 420, endPoint y: 174, distance: 201.7
click at [420, 174] on div "English (and Dutch) farmers were the most productive farmers of the century and…" at bounding box center [396, 172] width 170 height 27
click at [365, 233] on button "Verify" at bounding box center [295, 239] width 377 height 13
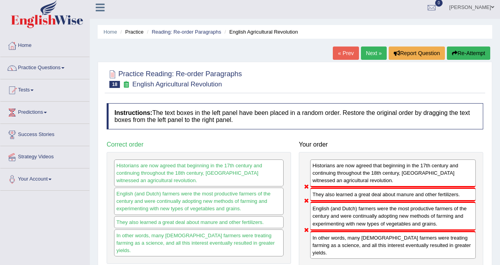
scroll to position [0, 0]
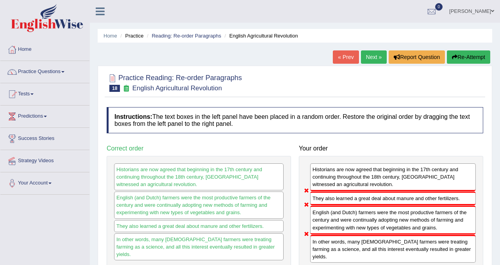
click at [470, 55] on button "Re-Attempt" at bounding box center [468, 56] width 43 height 13
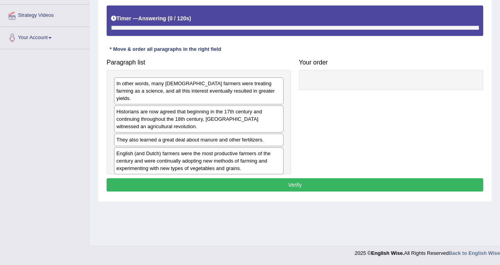
scroll to position [145, 0]
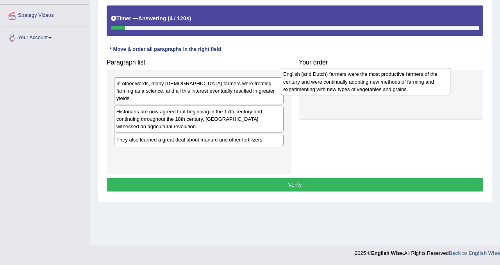
drag, startPoint x: 233, startPoint y: 157, endPoint x: 408, endPoint y: 84, distance: 189.7
click at [408, 84] on div "English (and Dutch) farmers were the most productive farmers of the century and…" at bounding box center [366, 81] width 170 height 27
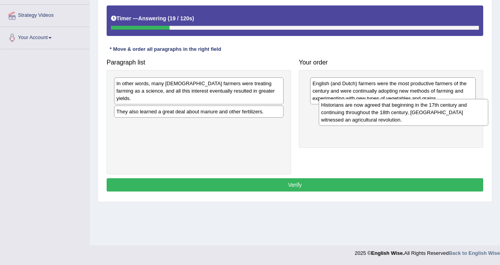
drag, startPoint x: 188, startPoint y: 114, endPoint x: 393, endPoint y: 114, distance: 204.8
click at [393, 114] on div "Historians are now agreed that beginning in the 17th century and continuing thr…" at bounding box center [404, 112] width 170 height 27
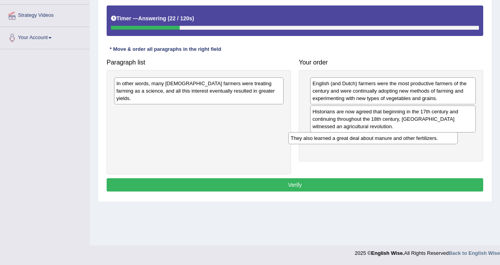
drag, startPoint x: 221, startPoint y: 104, endPoint x: 395, endPoint y: 138, distance: 177.7
click at [395, 138] on div "They also learned a great deal about manure and other fertilizers." at bounding box center [373, 138] width 170 height 12
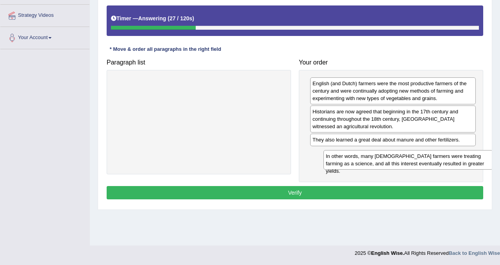
drag, startPoint x: 202, startPoint y: 87, endPoint x: 404, endPoint y: 159, distance: 214.1
click at [404, 159] on div "In other words, many [DEMOGRAPHIC_DATA] farmers were treating farming as a scie…" at bounding box center [409, 160] width 170 height 20
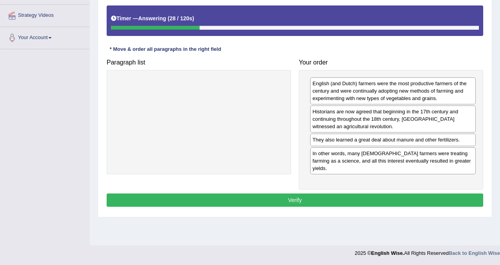
click at [360, 193] on button "Verify" at bounding box center [295, 199] width 377 height 13
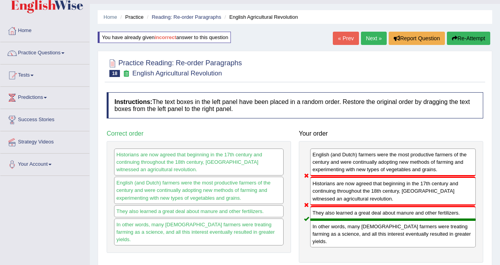
scroll to position [16, 0]
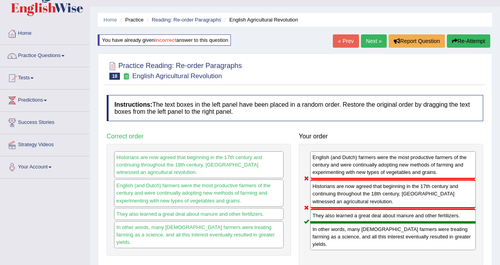
click at [472, 38] on button "Re-Attempt" at bounding box center [468, 40] width 43 height 13
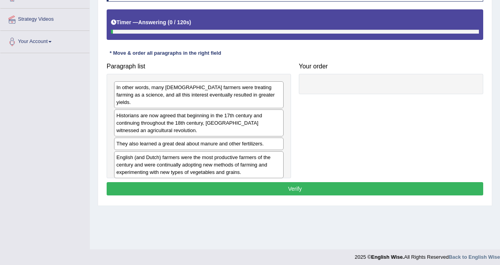
scroll to position [145, 0]
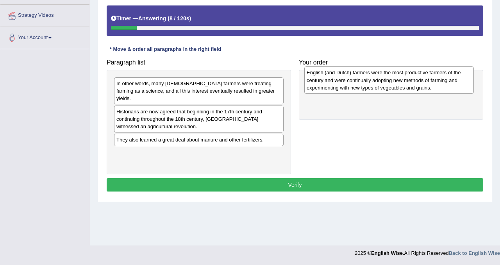
drag, startPoint x: 202, startPoint y: 159, endPoint x: 392, endPoint y: 86, distance: 203.9
click at [392, 86] on div "English (and Dutch) farmers were the most productive farmers of the century and…" at bounding box center [389, 79] width 170 height 27
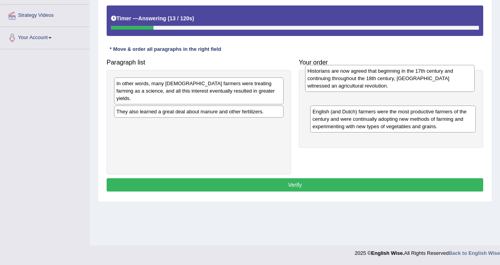
drag, startPoint x: 248, startPoint y: 110, endPoint x: 439, endPoint y: 77, distance: 194.0
click at [439, 77] on div "Historians are now agreed that beginning in the 17th century and continuing thr…" at bounding box center [390, 78] width 170 height 27
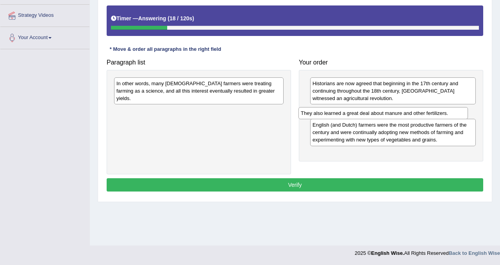
drag, startPoint x: 234, startPoint y: 106, endPoint x: 422, endPoint y: 115, distance: 187.8
click at [422, 115] on div "They also learned a great deal about manure and other fertilizers." at bounding box center [384, 113] width 170 height 12
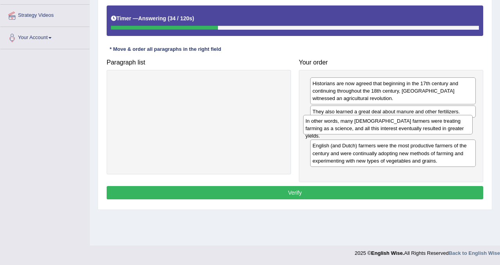
drag, startPoint x: 211, startPoint y: 91, endPoint x: 413, endPoint y: 132, distance: 207.0
click at [412, 132] on div "In other words, many English farmers were treating farming as a science, and al…" at bounding box center [388, 125] width 170 height 20
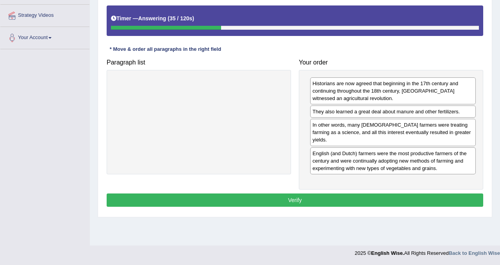
click at [356, 193] on button "Verify" at bounding box center [295, 199] width 377 height 13
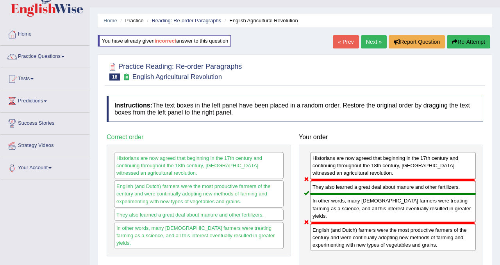
scroll to position [0, 0]
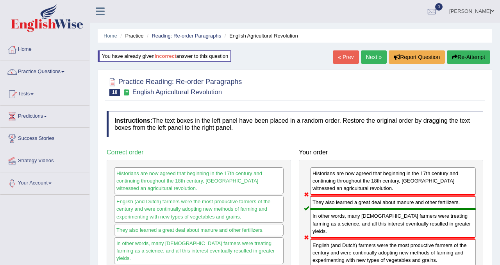
click at [476, 55] on button "Re-Attempt" at bounding box center [468, 56] width 43 height 13
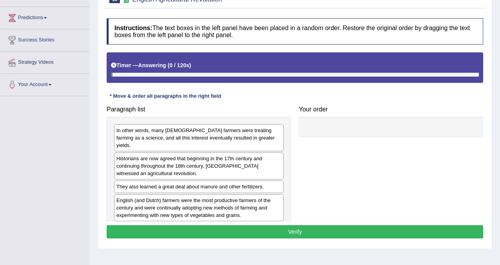
scroll to position [129, 0]
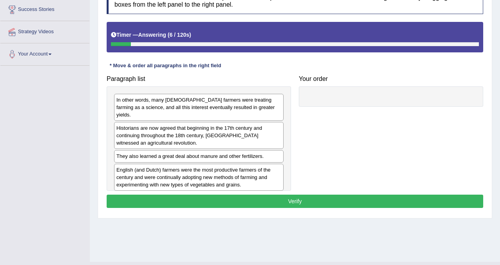
click at [194, 174] on div "English (and Dutch) farmers were the most productive farmers of the century and…" at bounding box center [199, 177] width 170 height 27
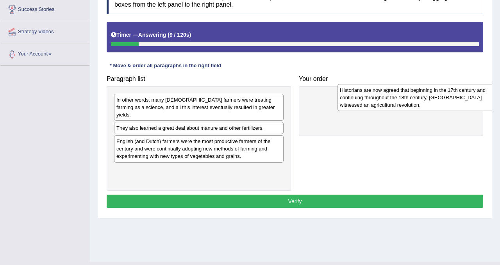
drag, startPoint x: 200, startPoint y: 133, endPoint x: 424, endPoint y: 102, distance: 225.7
click at [424, 102] on div "Historians are now agreed that beginning in the 17th century and continuing thr…" at bounding box center [423, 97] width 170 height 27
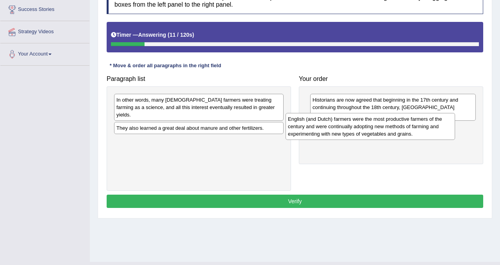
drag, startPoint x: 220, startPoint y: 153, endPoint x: 400, endPoint y: 140, distance: 180.6
click at [400, 140] on div "English (and Dutch) farmers were the most productive farmers of the century and…" at bounding box center [371, 126] width 170 height 27
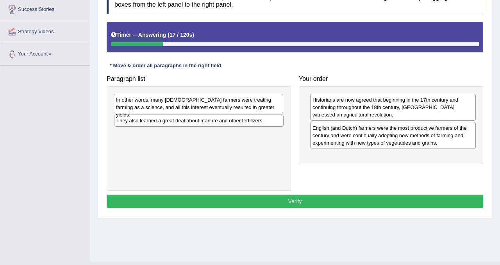
click at [258, 100] on div "In other words, many English farmers were treating farming as a science, and al…" at bounding box center [199, 104] width 170 height 20
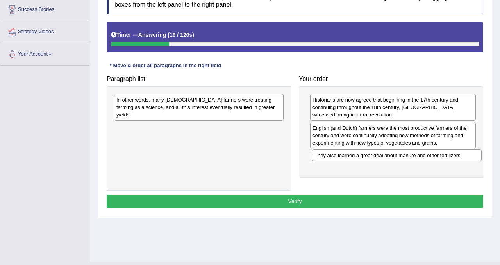
drag, startPoint x: 234, startPoint y: 124, endPoint x: 432, endPoint y: 159, distance: 201.2
click at [432, 159] on div "They also learned a great deal about manure and other fertilizers." at bounding box center [397, 155] width 170 height 12
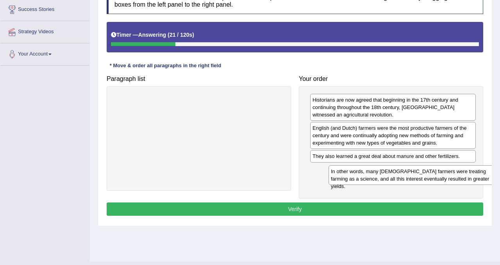
drag, startPoint x: 210, startPoint y: 101, endPoint x: 421, endPoint y: 173, distance: 223.4
click at [423, 173] on div "In other words, many English farmers were treating farming as a science, and al…" at bounding box center [414, 175] width 170 height 20
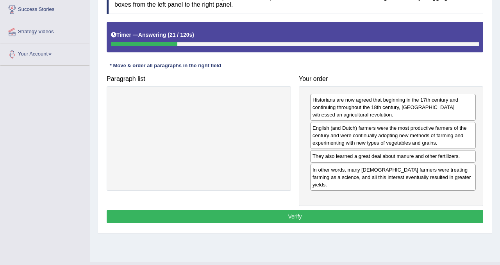
click at [380, 210] on button "Verify" at bounding box center [295, 216] width 377 height 13
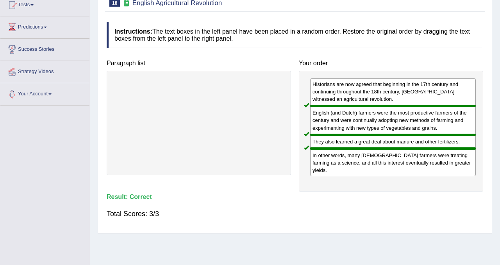
scroll to position [0, 0]
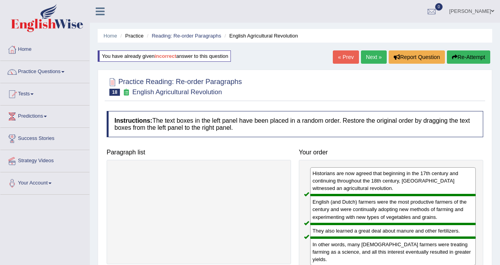
click at [367, 54] on link "Next »" at bounding box center [374, 56] width 26 height 13
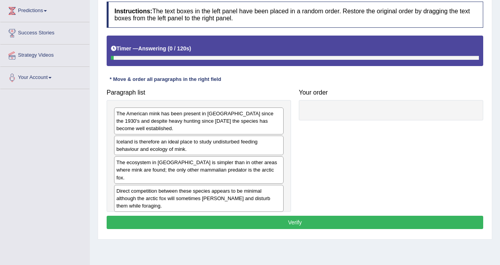
scroll to position [115, 0]
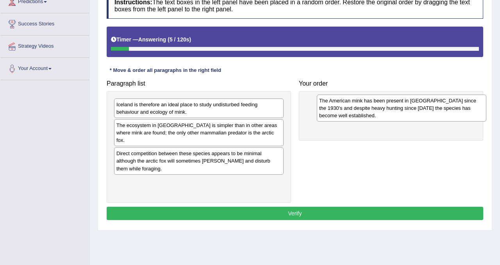
drag, startPoint x: 215, startPoint y: 108, endPoint x: 418, endPoint y: 104, distance: 202.9
click at [418, 104] on div "The American mink has been present in [GEOGRAPHIC_DATA] since the 1930's and de…" at bounding box center [402, 108] width 170 height 27
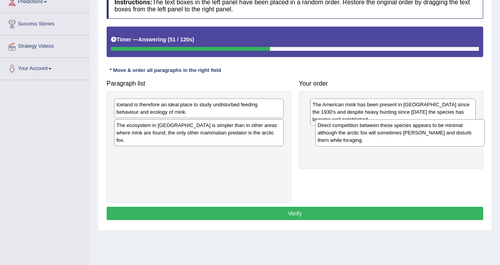
drag, startPoint x: 174, startPoint y: 157, endPoint x: 369, endPoint y: 136, distance: 196.6
click at [369, 136] on div "Direct competition between these species appears to be minimal although the arc…" at bounding box center [400, 132] width 170 height 27
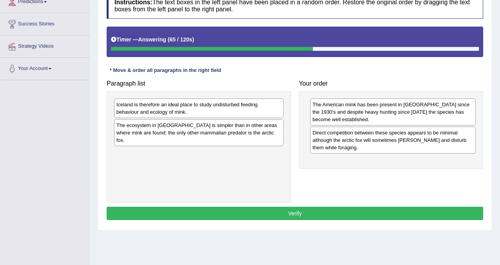
click at [194, 108] on div "Iceland is therefore an ideal place to study undisturbed feeding behaviour and …" at bounding box center [199, 108] width 170 height 20
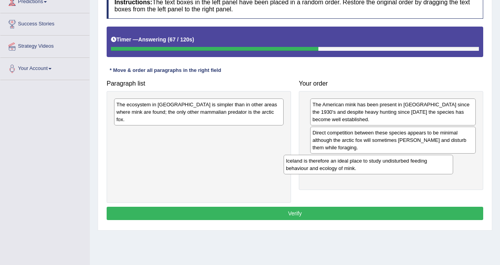
drag, startPoint x: 194, startPoint y: 108, endPoint x: 364, endPoint y: 165, distance: 178.7
click at [364, 165] on div "Iceland is therefore an ideal place to study undisturbed feeding behaviour and …" at bounding box center [369, 165] width 170 height 20
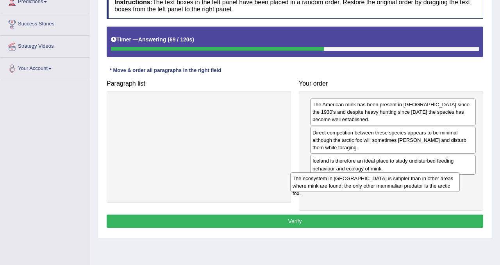
drag, startPoint x: 192, startPoint y: 106, endPoint x: 369, endPoint y: 179, distance: 190.7
click at [369, 179] on div "The ecosystem in [GEOGRAPHIC_DATA] is simpler than in other areas where mink ar…" at bounding box center [375, 182] width 170 height 20
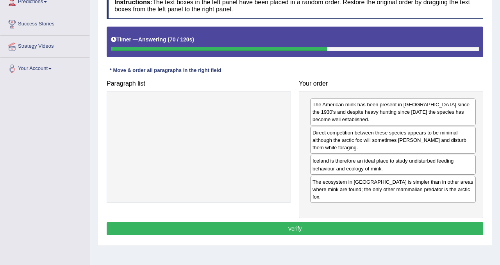
click at [324, 222] on button "Verify" at bounding box center [295, 228] width 377 height 13
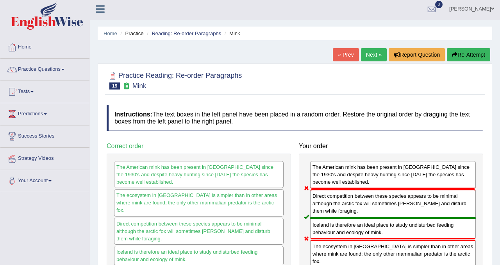
scroll to position [0, 0]
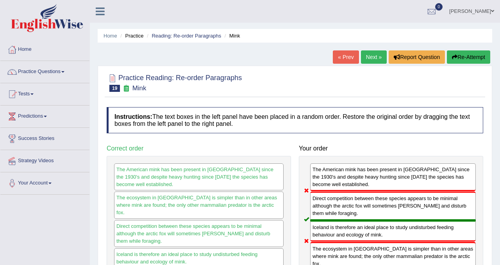
click at [477, 61] on button "Re-Attempt" at bounding box center [468, 56] width 43 height 13
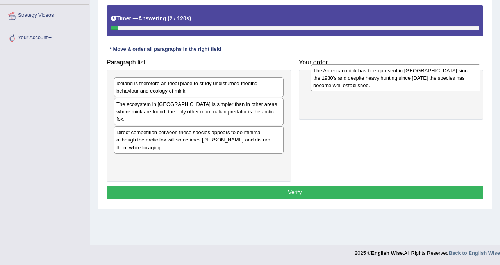
drag, startPoint x: 177, startPoint y: 91, endPoint x: 374, endPoint y: 78, distance: 197.0
click at [374, 78] on div "The American mink has been present in [GEOGRAPHIC_DATA] since the 1930's and de…" at bounding box center [396, 77] width 170 height 27
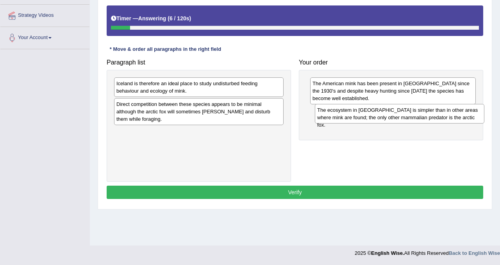
drag, startPoint x: 169, startPoint y: 111, endPoint x: 370, endPoint y: 117, distance: 201.0
click at [370, 117] on div "The ecosystem in Iceland is simpler than in other areas where mink are found; t…" at bounding box center [400, 114] width 170 height 20
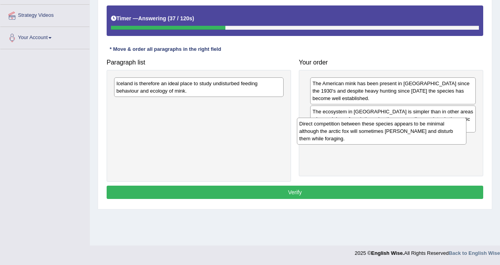
drag, startPoint x: 209, startPoint y: 111, endPoint x: 393, endPoint y: 131, distance: 184.3
click at [393, 131] on div "Direct competition between these species appears to be minimal although the arc…" at bounding box center [382, 131] width 170 height 27
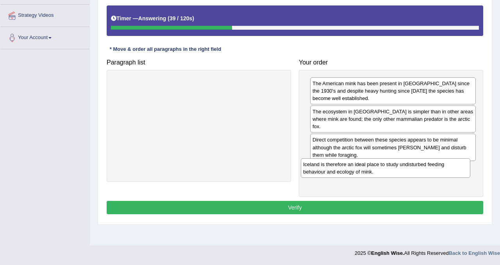
drag, startPoint x: 219, startPoint y: 88, endPoint x: 406, endPoint y: 168, distance: 203.6
click at [406, 168] on div "Iceland is therefore an ideal place to study undisturbed feeding behaviour and …" at bounding box center [386, 168] width 170 height 20
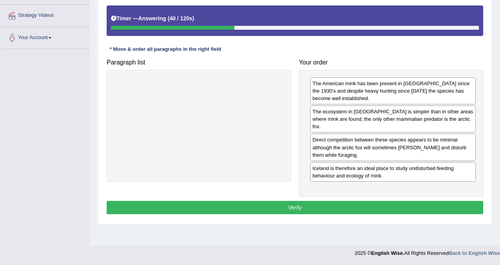
click at [348, 201] on button "Verify" at bounding box center [295, 207] width 377 height 13
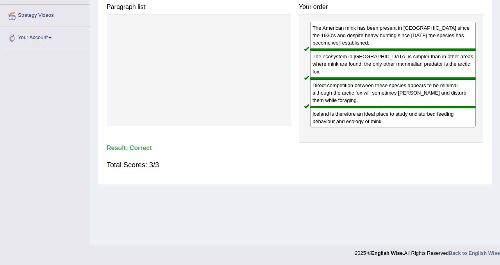
click at [348, 195] on div "Home Practice Reading: Re-order Paragraphs Mink You have already given incorrec…" at bounding box center [295, 50] width 410 height 391
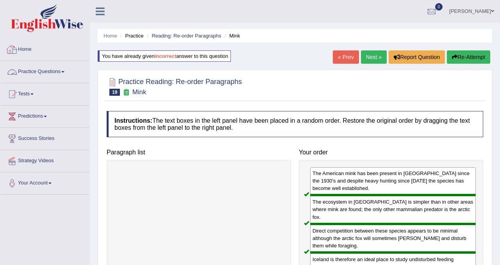
click at [48, 74] on link "Practice Questions" at bounding box center [44, 71] width 89 height 20
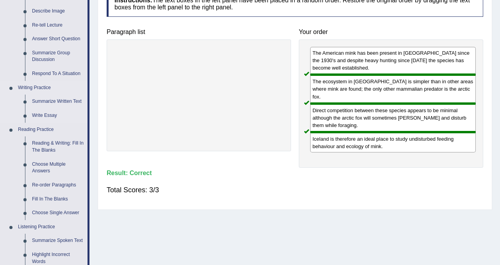
scroll to position [122, 0]
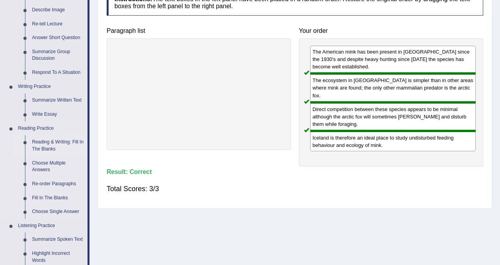
click at [47, 146] on link "Reading & Writing: Fill In The Blanks" at bounding box center [58, 145] width 59 height 21
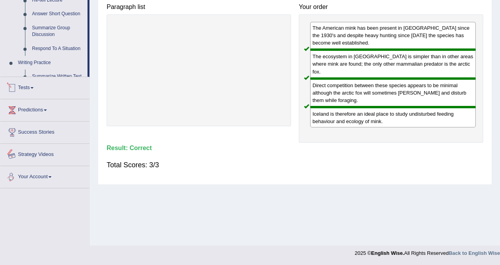
scroll to position [339, 0]
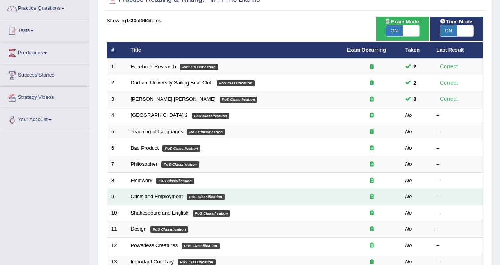
scroll to position [63, 0]
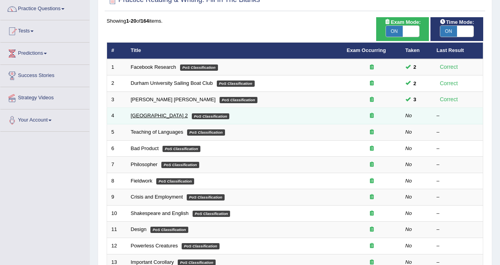
click at [141, 116] on link "[GEOGRAPHIC_DATA] 2" at bounding box center [159, 116] width 57 height 6
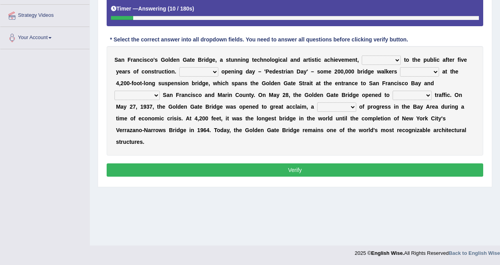
click at [396, 60] on select "opens closes appears equals" at bounding box center [381, 59] width 39 height 9
click at [381, 60] on select "opens closes appears equals" at bounding box center [381, 59] width 39 height 9
select select "opens"
click at [362, 55] on select "opens closes appears equals" at bounding box center [381, 59] width 39 height 9
click at [215, 73] on select "On During Since When" at bounding box center [198, 71] width 39 height 9
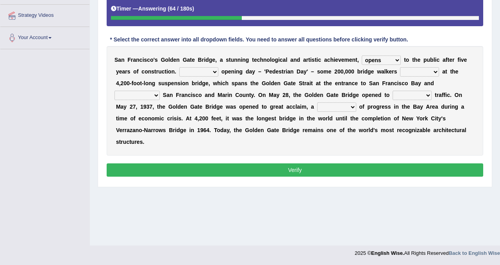
select select "On"
click at [179, 67] on select "On During Since When" at bounding box center [198, 71] width 39 height 9
click at [428, 74] on select "stationed looked marveled laughed" at bounding box center [419, 71] width 39 height 9
select select "looked"
click at [400, 67] on select "stationed looked marveled laughed" at bounding box center [419, 71] width 39 height 9
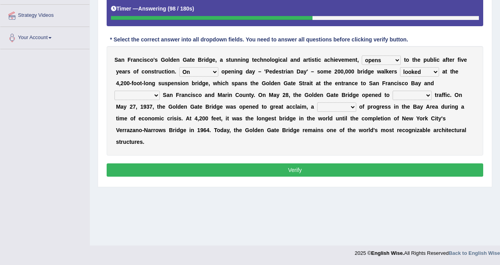
click at [434, 75] on select "stationed looked marveled laughed" at bounding box center [419, 71] width 39 height 9
click at [400, 67] on select "stationed looked marveled laughed" at bounding box center [419, 71] width 39 height 9
click at [157, 94] on select "separates connects channels differentiates" at bounding box center [137, 95] width 45 height 9
select select "channels"
click at [115, 91] on select "separates connects channels differentiates" at bounding box center [137, 95] width 45 height 9
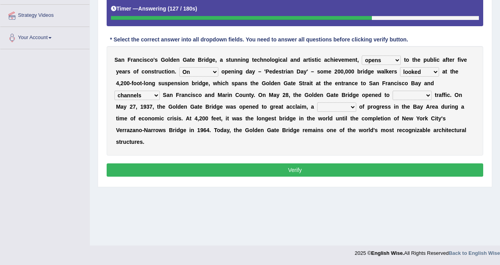
click at [406, 98] on select "aquatic vehicular airborne watertight" at bounding box center [412, 95] width 39 height 9
select select "vehicular"
click at [393, 91] on select "aquatic vehicular airborne watertight" at bounding box center [412, 95] width 39 height 9
click at [344, 108] on select "denial symbol technique yield" at bounding box center [336, 106] width 39 height 9
select select "yield"
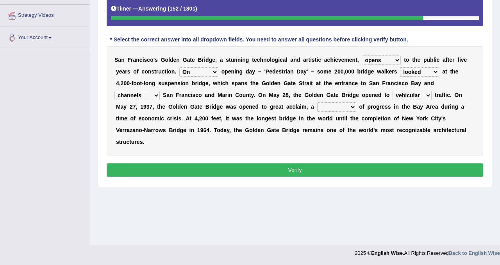
click at [318, 102] on select "denial symbol technique yield" at bounding box center [336, 106] width 39 height 9
click at [279, 166] on button "Verify" at bounding box center [295, 169] width 377 height 13
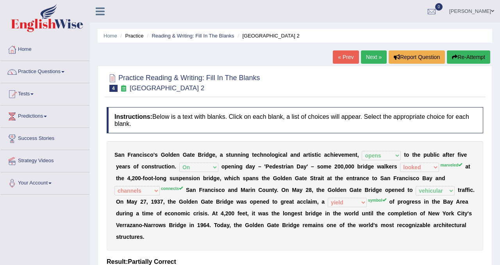
click at [471, 56] on button "Re-Attempt" at bounding box center [468, 56] width 43 height 13
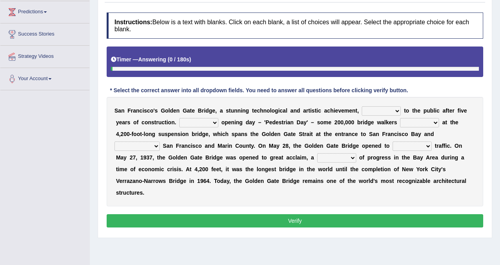
click at [395, 113] on select "opens closes appears equals" at bounding box center [381, 110] width 39 height 9
select select "opens"
click at [362, 106] on select "opens closes appears equals" at bounding box center [381, 110] width 39 height 9
click at [208, 125] on select "On During Since When" at bounding box center [198, 122] width 39 height 9
select select "On"
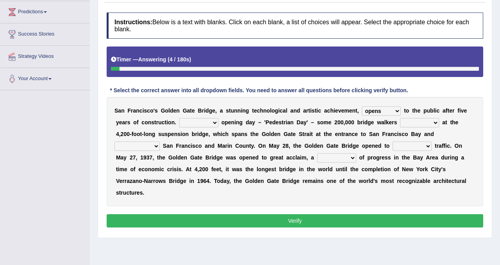
click at [179, 118] on select "On During Since When" at bounding box center [198, 122] width 39 height 9
click at [415, 119] on select "stationed looked marveled laughed" at bounding box center [419, 122] width 39 height 9
select select "marveled"
click at [400, 118] on select "stationed looked marveled laughed" at bounding box center [419, 122] width 39 height 9
click at [150, 145] on select "separates connects channels differentiates" at bounding box center [137, 145] width 45 height 9
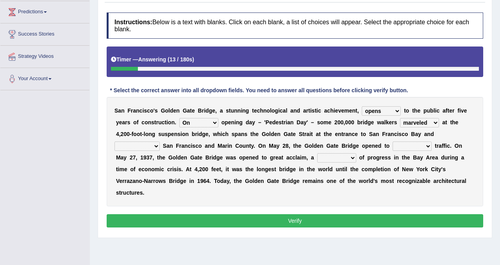
select select "connects"
click at [115, 141] on select "separates connects channels differentiates" at bounding box center [137, 145] width 45 height 9
click at [149, 145] on select "separates connects channels differentiates" at bounding box center [137, 145] width 45 height 9
click at [115, 141] on select "separates connects channels differentiates" at bounding box center [137, 145] width 45 height 9
click at [419, 147] on select "aquatic vehicular airborne watertight" at bounding box center [412, 145] width 39 height 9
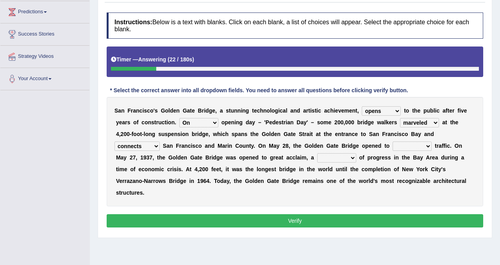
select select "vehicular"
click at [393, 141] on select "aquatic vehicular airborne watertight" at bounding box center [412, 145] width 39 height 9
click at [338, 153] on div "S a n F r a n c i s c o ' s G o l d e n G a t e B r i d g e , a s t u n n i n g…" at bounding box center [295, 151] width 377 height 109
click at [341, 157] on select "denial symbol technique yield" at bounding box center [336, 157] width 39 height 9
select select "symbol"
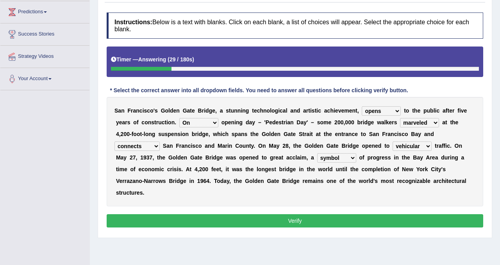
click at [318, 153] on select "denial symbol technique yield" at bounding box center [336, 157] width 39 height 9
click at [337, 221] on button "Verify" at bounding box center [295, 220] width 377 height 13
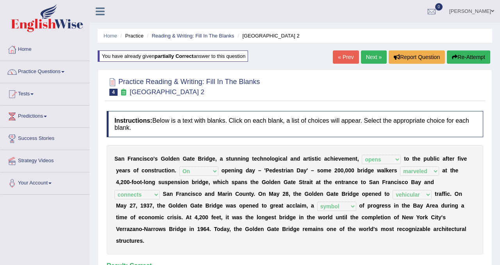
click at [366, 55] on link "Next »" at bounding box center [374, 56] width 26 height 13
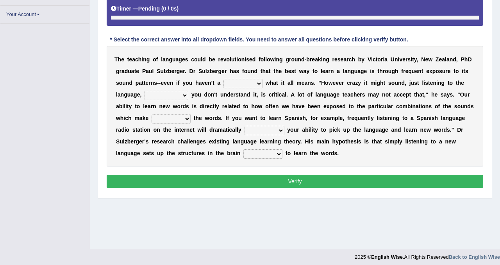
scroll to position [145, 0]
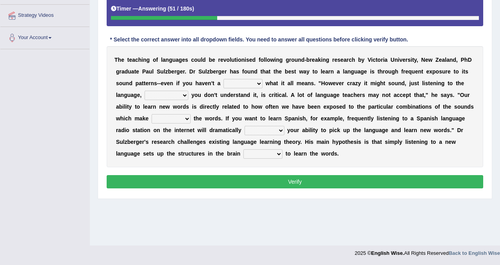
click at [258, 84] on select "dew claw clue due" at bounding box center [243, 83] width 39 height 9
select select "clue"
click at [224, 79] on select "dew claw clue due" at bounding box center [243, 83] width 39 height 9
click at [184, 98] on select "but also all together even though if so" at bounding box center [167, 95] width 44 height 9
select select "but also"
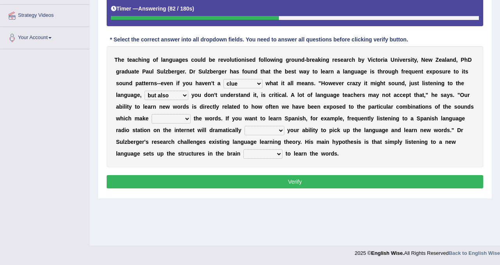
click at [145, 91] on select "but also all together even though if so" at bounding box center [167, 95] width 44 height 9
click at [185, 121] on select "down up of on" at bounding box center [171, 118] width 39 height 9
select select "on"
click at [152, 114] on select "down up of on" at bounding box center [171, 118] width 39 height 9
click at [281, 128] on select "evaluate exaggerate describe boost" at bounding box center [265, 130] width 40 height 9
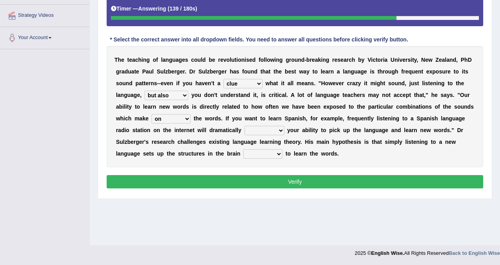
select select "boost"
click at [245, 126] on select "evaluate exaggerate describe boost" at bounding box center [265, 130] width 40 height 9
click at [179, 117] on select "down up of on" at bounding box center [171, 118] width 39 height 9
click at [152, 114] on select "down up of on" at bounding box center [171, 118] width 39 height 9
click at [181, 121] on select "down up of on" at bounding box center [171, 118] width 39 height 9
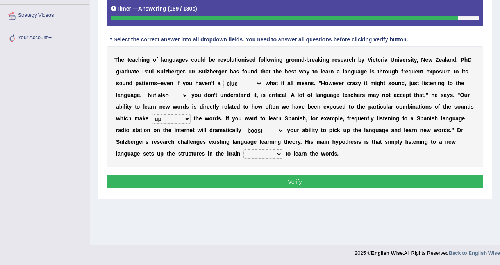
select select "on"
click at [152, 114] on select "down up of on" at bounding box center [171, 118] width 39 height 9
click at [255, 156] on select "requiring required directed to require" at bounding box center [262, 153] width 39 height 9
select select "requiring"
click at [243, 149] on select "requiring required directed to require" at bounding box center [262, 153] width 39 height 9
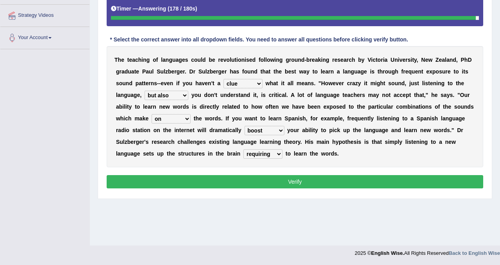
click at [267, 181] on button "Verify" at bounding box center [295, 181] width 377 height 13
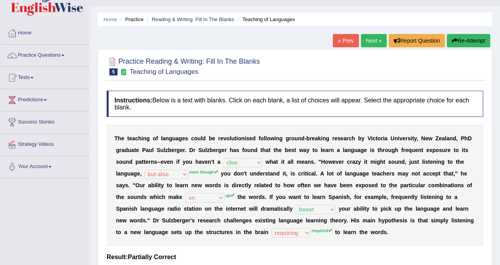
scroll to position [12, 0]
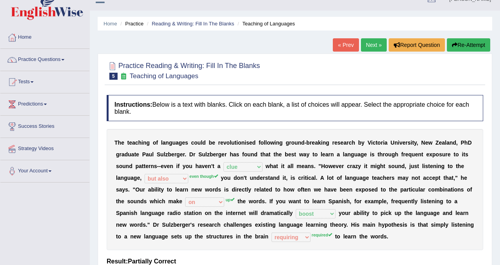
click at [470, 43] on button "Re-Attempt" at bounding box center [468, 44] width 43 height 13
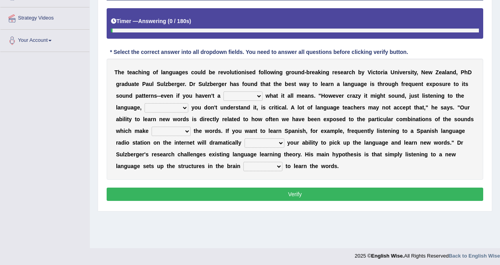
click at [240, 97] on select "dew claw clue due" at bounding box center [243, 95] width 39 height 9
select select "clue"
click at [224, 91] on select "dew claw clue due" at bounding box center [243, 95] width 39 height 9
click at [177, 109] on select "but also all together even though if so" at bounding box center [167, 107] width 44 height 9
select select "even though"
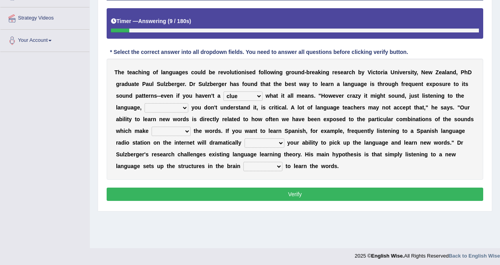
click at [145, 103] on select "but also all together even though if so" at bounding box center [167, 107] width 44 height 9
click at [188, 134] on select "down up of on" at bounding box center [171, 131] width 39 height 9
select select "up"
click at [152, 127] on select "down up of on" at bounding box center [171, 131] width 39 height 9
click at [271, 142] on select "evaluate exaggerate describe boost" at bounding box center [265, 142] width 40 height 9
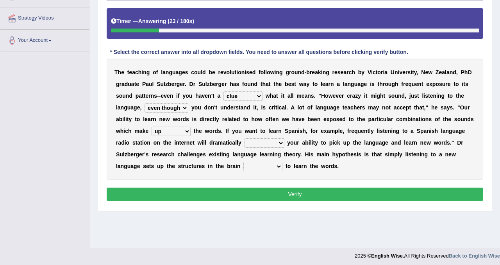
select select "boost"
click at [245, 138] on select "evaluate exaggerate describe boost" at bounding box center [265, 142] width 40 height 9
click at [261, 168] on select "requiring required directed to require" at bounding box center [262, 166] width 39 height 9
select select "required"
click at [243, 162] on select "requiring required directed to require" at bounding box center [262, 166] width 39 height 9
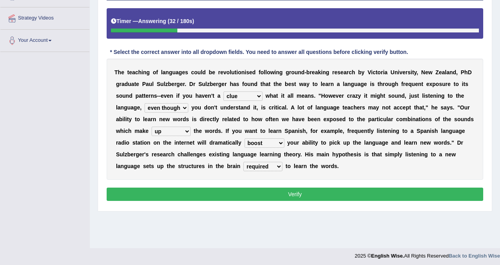
click at [204, 190] on button "Verify" at bounding box center [295, 194] width 377 height 13
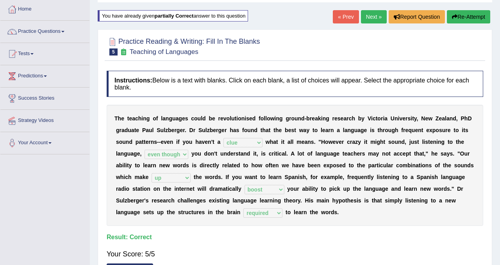
scroll to position [39, 0]
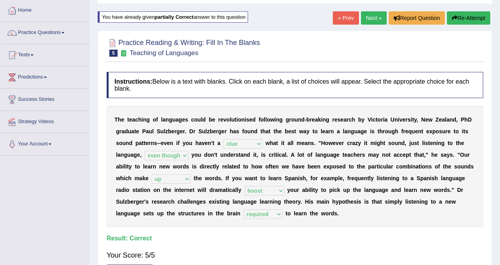
click at [373, 15] on link "Next »" at bounding box center [374, 17] width 26 height 13
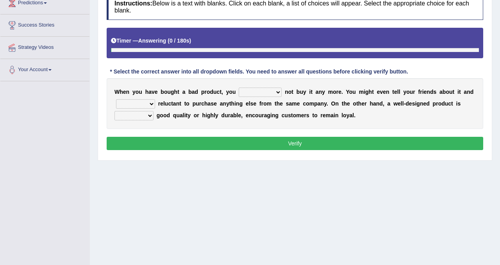
scroll to position [127, 0]
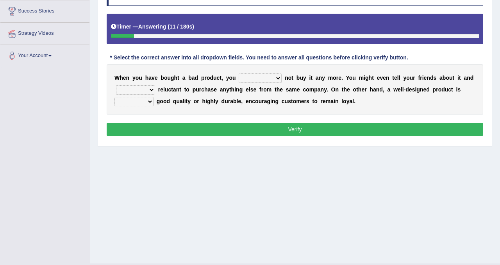
click at [262, 77] on select "would have should have should" at bounding box center [260, 77] width 43 height 9
select select "should"
click at [239, 73] on select "would have should have should" at bounding box center [260, 77] width 43 height 9
click at [143, 91] on select "is are be being" at bounding box center [135, 89] width 39 height 9
select select "is"
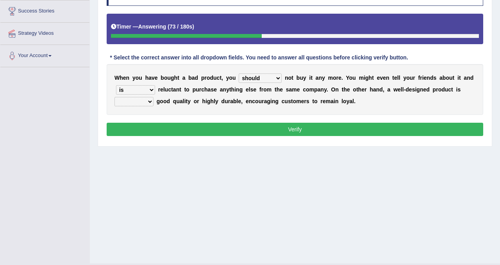
click at [116, 85] on select "is are be being" at bounding box center [135, 89] width 39 height 9
click at [147, 102] on select "both also neither either" at bounding box center [134, 101] width 39 height 9
select select "either"
click at [115, 97] on select "both also neither either" at bounding box center [134, 101] width 39 height 9
click at [184, 130] on button "Verify" at bounding box center [295, 129] width 377 height 13
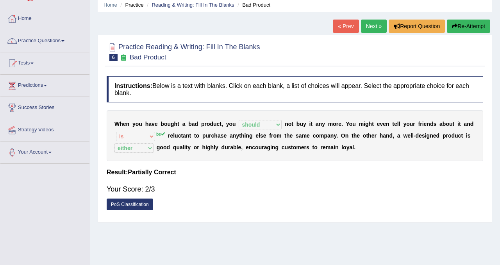
scroll to position [0, 0]
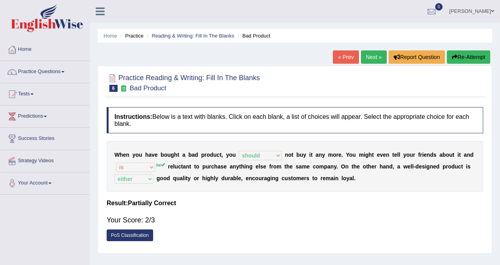
click at [474, 54] on button "Re-Attempt" at bounding box center [468, 56] width 43 height 13
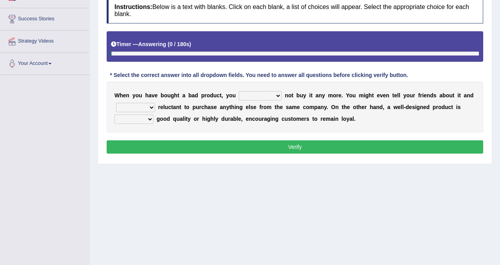
scroll to position [145, 0]
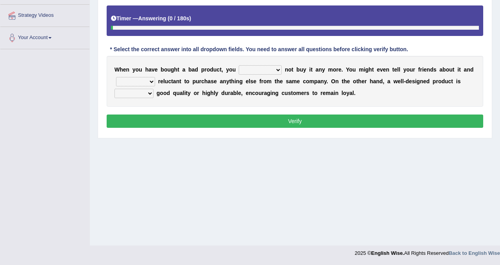
click at [261, 68] on select "would have should have should" at bounding box center [260, 69] width 43 height 9
select select "should"
click at [239, 65] on select "would have should have should" at bounding box center [260, 69] width 43 height 9
click at [145, 82] on select "is are be being" at bounding box center [135, 81] width 39 height 9
select select "be"
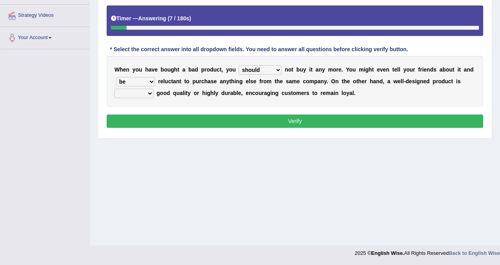
click at [116, 77] on select "is are be being" at bounding box center [135, 81] width 39 height 9
click at [135, 95] on select "both also neither either" at bounding box center [134, 93] width 39 height 9
select select "either"
click at [115, 89] on select "both also neither either" at bounding box center [134, 93] width 39 height 9
click at [195, 118] on button "Verify" at bounding box center [295, 121] width 377 height 13
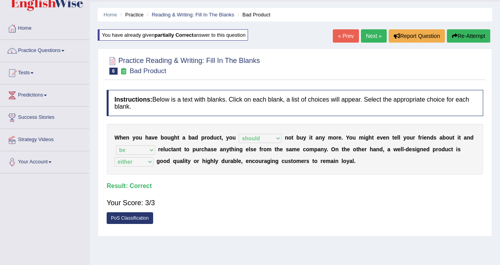
scroll to position [0, 0]
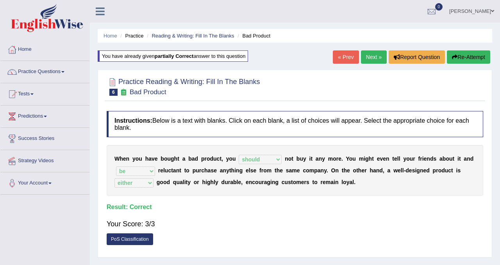
click at [365, 57] on link "Next »" at bounding box center [374, 56] width 26 height 13
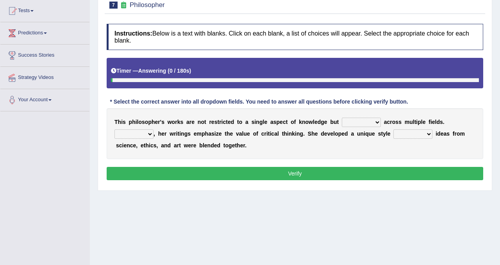
scroll to position [102, 0]
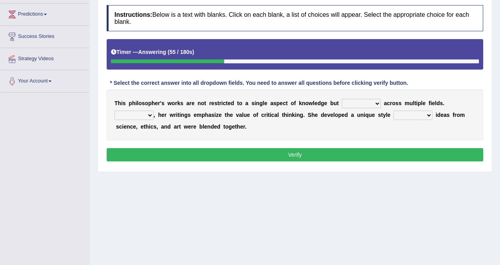
click at [376, 106] on select "constrain contain assemble extend" at bounding box center [361, 103] width 39 height 9
select select "extend"
click at [342, 99] on select "constrain contain assemble extend" at bounding box center [361, 103] width 39 height 9
click at [150, 115] on select "Rather So Moreover Likely" at bounding box center [134, 115] width 39 height 9
select select "Moreover"
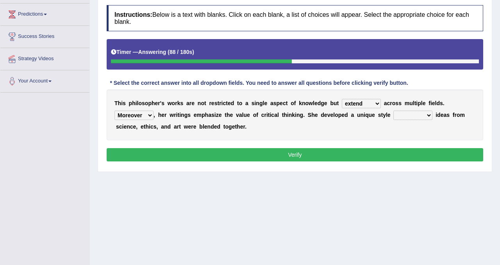
click at [115, 111] on select "Rather So Moreover Likely" at bounding box center [134, 115] width 39 height 9
click at [419, 116] on select "in that that which in which" at bounding box center [413, 115] width 39 height 9
click at [394, 111] on select "in that that which in which" at bounding box center [413, 115] width 39 height 9
click at [430, 116] on select "in that that which in which" at bounding box center [413, 115] width 39 height 9
select select "in that"
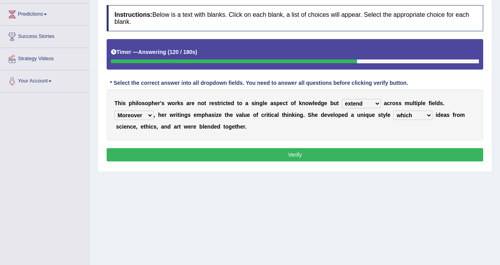
click at [394, 111] on select "in that that which in which" at bounding box center [413, 115] width 39 height 9
click at [422, 115] on select "in that that which in which" at bounding box center [413, 115] width 39 height 9
click at [394, 111] on select "in that that which in which" at bounding box center [413, 115] width 39 height 9
click at [396, 151] on button "Verify" at bounding box center [295, 154] width 377 height 13
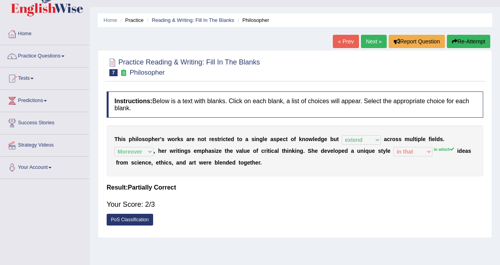
scroll to position [0, 0]
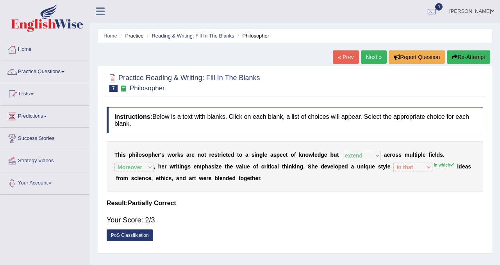
click at [474, 54] on button "Re-Attempt" at bounding box center [468, 56] width 43 height 13
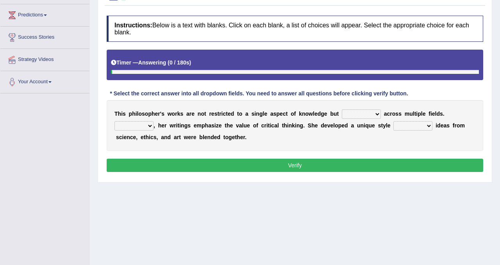
scroll to position [127, 0]
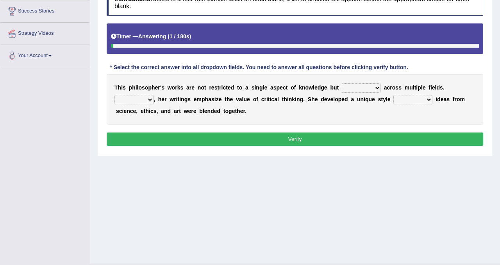
click at [355, 87] on select "constrain contain assemble extend" at bounding box center [361, 87] width 39 height 9
select select "extend"
click at [342, 83] on select "constrain contain assemble extend" at bounding box center [361, 87] width 39 height 9
click at [145, 100] on select "Rather So Moreover Likely" at bounding box center [134, 99] width 39 height 9
select select "Moreover"
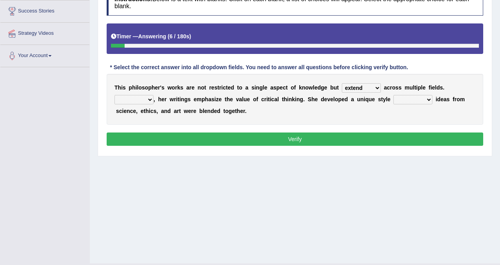
click at [115, 95] on select "Rather So Moreover Likely" at bounding box center [134, 99] width 39 height 9
click at [415, 99] on select "in that that which in which" at bounding box center [413, 99] width 39 height 9
select select "in which"
click at [394, 95] on select "in that that which in which" at bounding box center [413, 99] width 39 height 9
click at [404, 143] on button "Verify" at bounding box center [295, 138] width 377 height 13
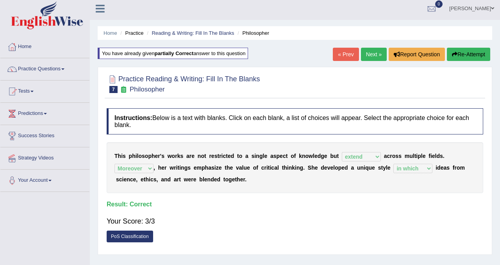
scroll to position [0, 0]
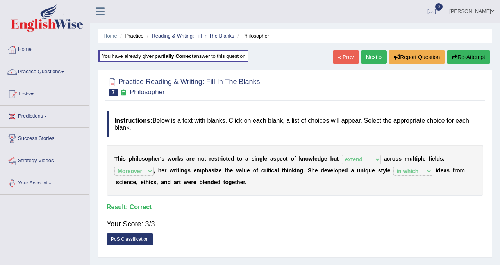
click at [368, 59] on link "Next »" at bounding box center [374, 56] width 26 height 13
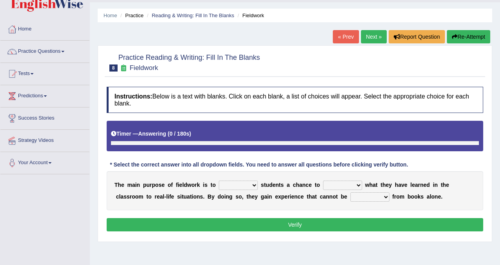
scroll to position [68, 0]
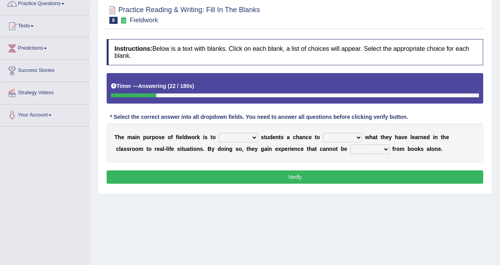
click at [235, 138] on select "resemble stow rave offer" at bounding box center [238, 137] width 39 height 9
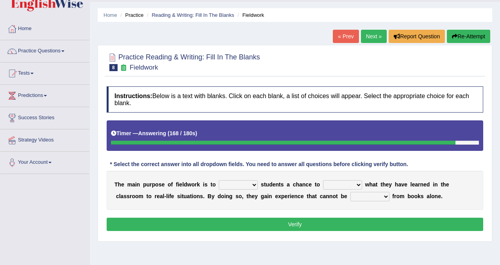
scroll to position [0, 0]
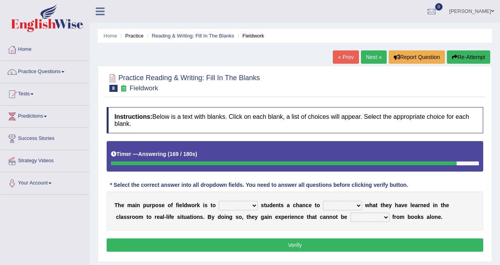
click at [474, 54] on button "Re-Attempt" at bounding box center [468, 56] width 43 height 13
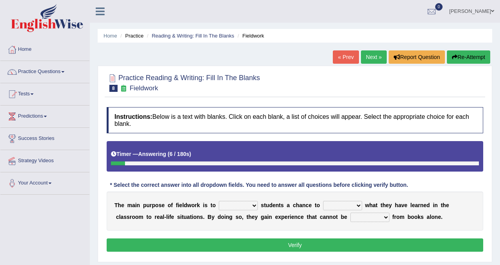
click at [243, 200] on div "T h e m a i n p u r p o s e o f f i e l d w o r k i s t o resemble stow rave of…" at bounding box center [295, 210] width 377 height 39
click at [246, 206] on select "resemble stow rave offer" at bounding box center [238, 205] width 39 height 9
click at [219, 201] on select "resemble stow rave offer" at bounding box center [238, 205] width 39 height 9
click at [249, 204] on select "resemble stow rave offer" at bounding box center [238, 205] width 39 height 9
select select "resemble"
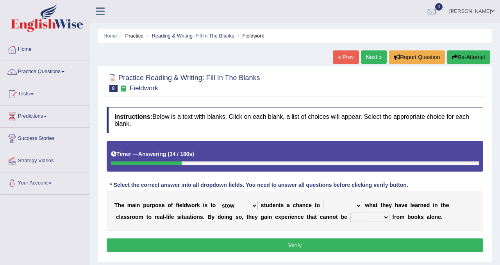
click at [219, 201] on select "resemble stow rave offer" at bounding box center [238, 205] width 39 height 9
click at [352, 204] on select "compare align apply dismount" at bounding box center [342, 205] width 39 height 9
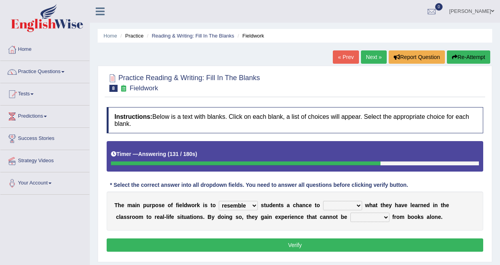
select select "compare"
click at [323, 201] on select "compare align apply dismount" at bounding box center [342, 205] width 39 height 9
click at [369, 218] on select "originated prepared obtained touted" at bounding box center [370, 217] width 39 height 9
select select "originated"
click at [351, 213] on select "originated prepared obtained touted" at bounding box center [370, 217] width 39 height 9
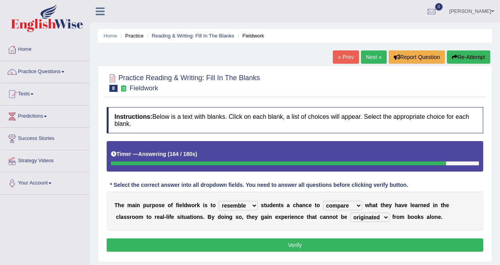
click at [363, 241] on button "Verify" at bounding box center [295, 244] width 377 height 13
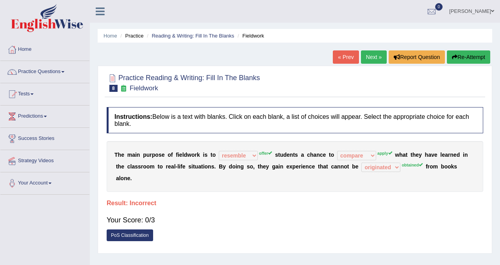
click at [485, 54] on button "Re-Attempt" at bounding box center [468, 56] width 43 height 13
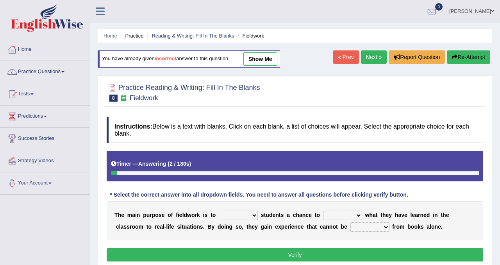
click at [238, 215] on select "resemble stow rave offer" at bounding box center [238, 215] width 39 height 9
select select "offer"
click at [219, 211] on select "resemble stow rave offer" at bounding box center [238, 215] width 39 height 9
click at [344, 217] on select "compare align apply dismount" at bounding box center [342, 215] width 39 height 9
select select "apply"
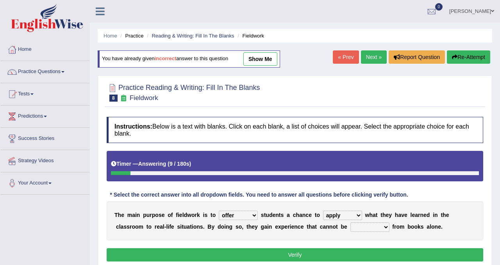
click at [323, 211] on select "compare align apply dismount" at bounding box center [342, 215] width 39 height 9
click at [370, 224] on select "originated prepared obtained touted" at bounding box center [370, 226] width 39 height 9
select select "obtained"
click at [351, 222] on select "originated prepared obtained touted" at bounding box center [370, 226] width 39 height 9
click at [465, 54] on button "Re-Attempt" at bounding box center [468, 56] width 43 height 13
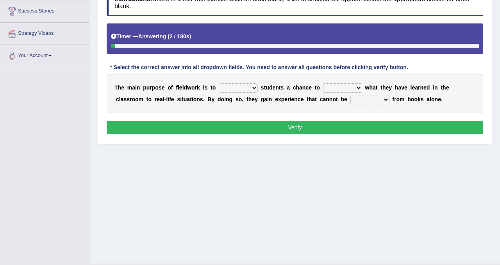
click at [247, 89] on select "resemble stow rave offer" at bounding box center [238, 87] width 39 height 9
select select "offer"
click at [219, 83] on select "resemble stow rave offer" at bounding box center [238, 87] width 39 height 9
click at [326, 89] on select "compare align apply dismount" at bounding box center [342, 87] width 39 height 9
select select "apply"
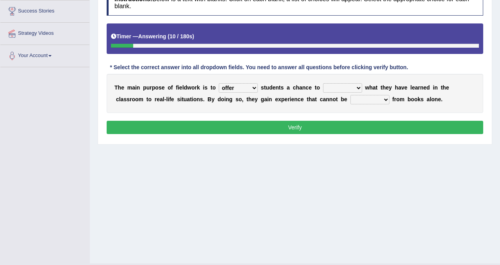
click at [323, 83] on select "compare align apply dismount" at bounding box center [342, 87] width 39 height 9
click at [360, 102] on select "originated prepared obtained touted" at bounding box center [370, 99] width 39 height 9
select select "obtained"
click at [351, 95] on select "originated prepared obtained touted" at bounding box center [370, 99] width 39 height 9
click at [364, 130] on button "Verify" at bounding box center [295, 127] width 377 height 13
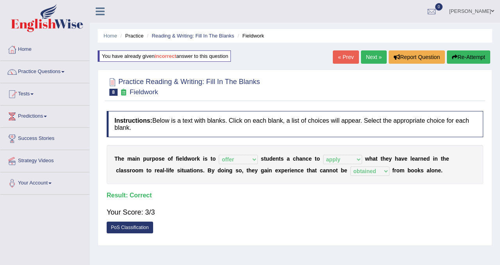
click at [369, 57] on link "Next »" at bounding box center [374, 56] width 26 height 13
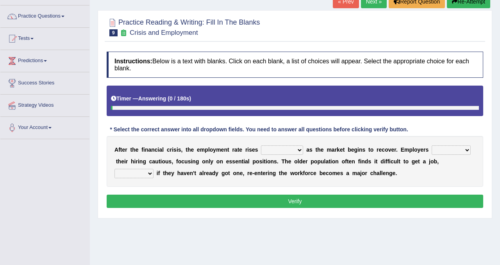
scroll to position [56, 0]
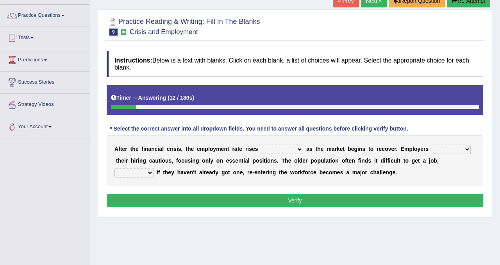
click at [297, 148] on select "normally conversely strenuously sharply" at bounding box center [282, 149] width 42 height 9
select select "sharply"
click at [261, 145] on select "normally conversely strenuously sharply" at bounding box center [282, 149] width 42 height 9
click at [458, 145] on select "keeping kept keep are kept" at bounding box center [451, 149] width 39 height 9
select select "are kept"
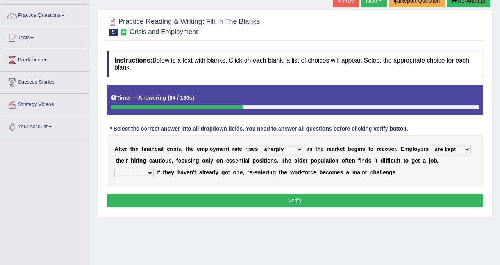
click at [432, 145] on select "keeping kept keep are kept" at bounding box center [451, 149] width 39 height 9
click at [150, 175] on select "although while then because" at bounding box center [134, 172] width 39 height 9
select select "although"
click at [115, 168] on select "although while then because" at bounding box center [134, 172] width 39 height 9
click at [160, 202] on button "Verify" at bounding box center [295, 200] width 377 height 13
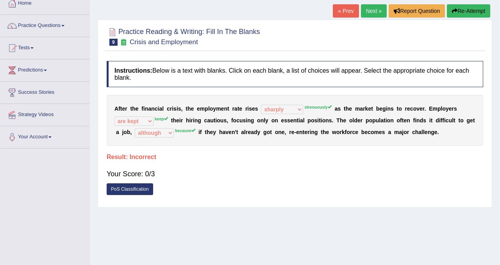
scroll to position [46, 0]
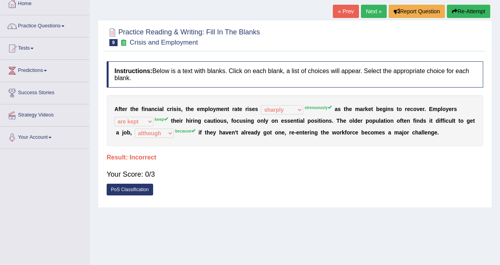
click at [470, 6] on button "Re-Attempt" at bounding box center [468, 11] width 43 height 13
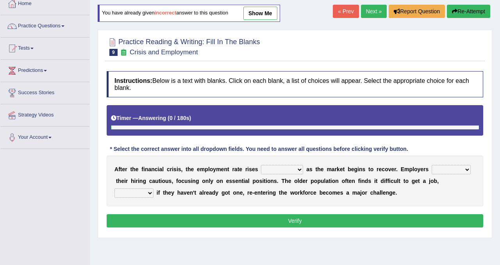
scroll to position [46, 0]
click at [286, 170] on select "normally conversely strenuously sharply" at bounding box center [282, 169] width 42 height 9
select select "strenuously"
click at [261, 165] on select "normally conversely strenuously sharply" at bounding box center [282, 169] width 42 height 9
click at [441, 168] on select "keeping kept keep are kept" at bounding box center [451, 169] width 39 height 9
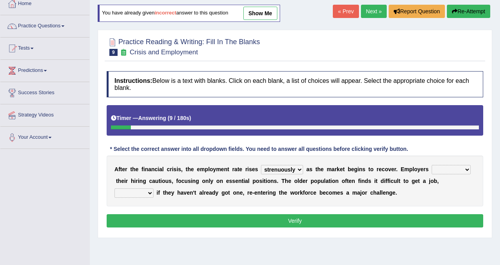
click at [432, 165] on select "keeping kept keep are kept" at bounding box center [451, 169] width 39 height 9
click at [445, 168] on select "keeping kept keep are kept" at bounding box center [451, 169] width 39 height 9
select select "keep"
click at [432, 165] on select "keeping kept keep are kept" at bounding box center [451, 169] width 39 height 9
click at [138, 193] on select "although while then because" at bounding box center [134, 192] width 39 height 9
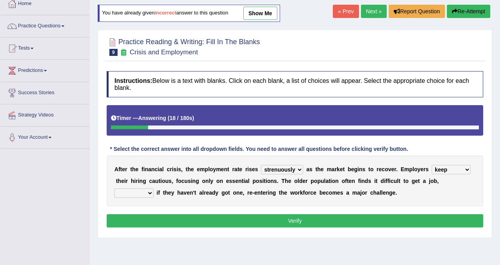
select select "because"
click at [115, 188] on select "although while then because" at bounding box center [134, 192] width 39 height 9
click at [211, 221] on button "Verify" at bounding box center [295, 220] width 377 height 13
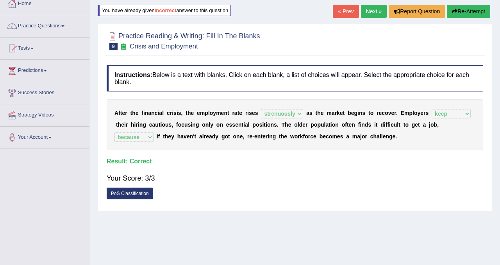
click at [367, 8] on link "Next »" at bounding box center [374, 11] width 26 height 13
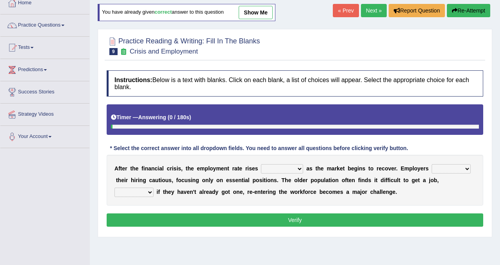
scroll to position [49, 0]
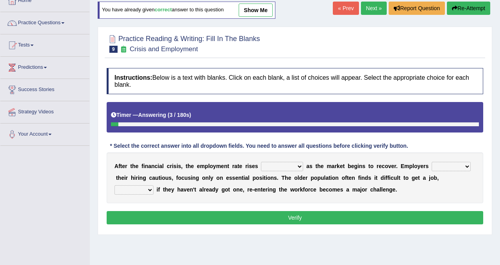
click at [295, 165] on select "normally conversely strenuously sharply" at bounding box center [282, 166] width 42 height 9
select select "strenuously"
click at [261, 162] on select "normally conversely strenuously sharply" at bounding box center [282, 166] width 42 height 9
click at [447, 167] on select "keeping kept keep are kept" at bounding box center [451, 166] width 39 height 9
select select "keep"
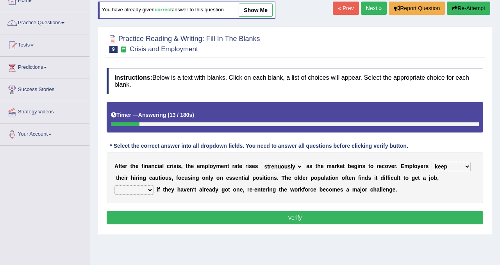
click at [432, 162] on select "keeping kept keep are kept" at bounding box center [451, 166] width 39 height 9
click at [149, 188] on select "although while then because" at bounding box center [134, 189] width 39 height 9
select select "because"
click at [115, 185] on select "although while then because" at bounding box center [134, 189] width 39 height 9
click at [222, 207] on div "Instructions: Below is a text with blanks. Click on each blank, a list of choic…" at bounding box center [295, 147] width 381 height 166
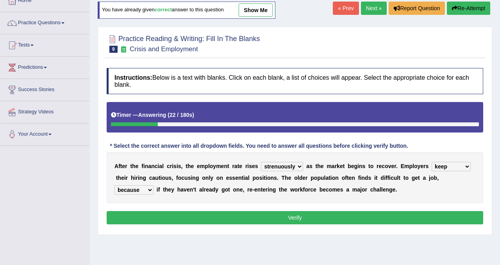
click at [225, 215] on button "Verify" at bounding box center [295, 217] width 377 height 13
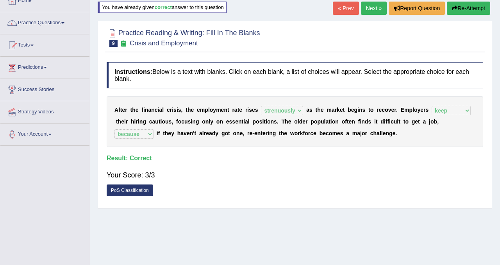
scroll to position [0, 0]
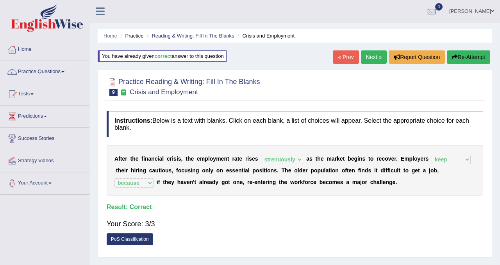
click at [373, 60] on link "Next »" at bounding box center [374, 56] width 26 height 13
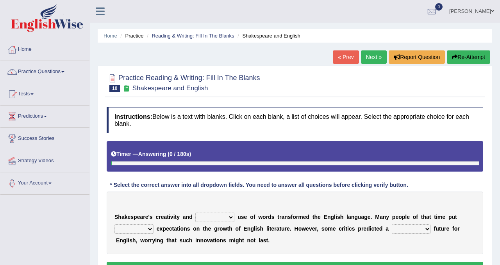
scroll to position [41, 0]
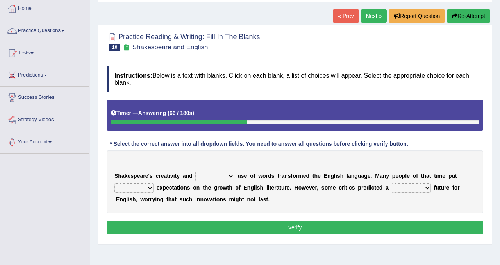
click at [205, 177] on select "idealized intensive fancied inventive" at bounding box center [214, 176] width 39 height 9
select select "idealized"
click at [195, 172] on select "idealized intensive fancied inventive" at bounding box center [214, 176] width 39 height 9
click at [227, 176] on select "idealized intensive fancied inventive" at bounding box center [214, 176] width 39 height 9
click at [195, 172] on select "idealized intensive fancied inventive" at bounding box center [214, 176] width 39 height 9
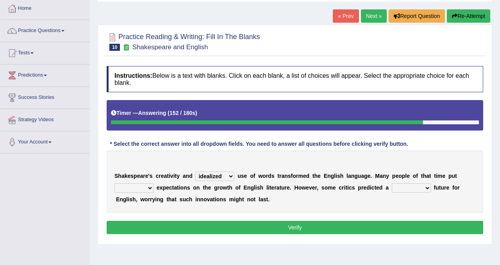
click at [144, 187] on select "wide much high more" at bounding box center [134, 187] width 39 height 9
select select "high"
click at [115, 183] on select "wide much high more" at bounding box center [134, 187] width 39 height 9
click at [422, 185] on select "monetary promising irresistible daunting" at bounding box center [411, 187] width 39 height 9
select select "promising"
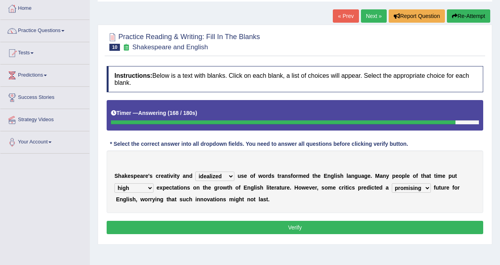
click at [392, 183] on select "monetary promising irresistible daunting" at bounding box center [411, 187] width 39 height 9
click at [418, 187] on select "monetary promising irresistible daunting" at bounding box center [411, 187] width 39 height 9
click at [444, 224] on button "Verify" at bounding box center [295, 227] width 377 height 13
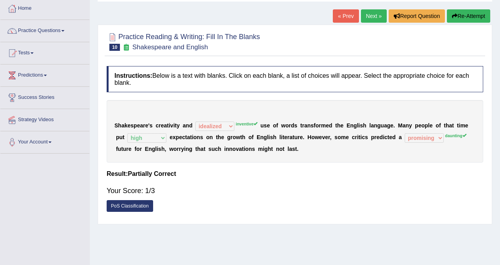
click at [461, 12] on button "Re-Attempt" at bounding box center [468, 15] width 43 height 13
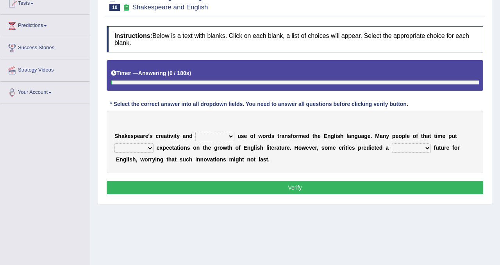
scroll to position [91, 0]
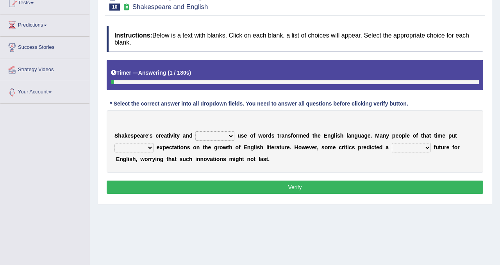
click at [216, 137] on select "idealized intensive fancied inventive" at bounding box center [214, 135] width 39 height 9
select select "inventive"
click at [195, 131] on select "idealized intensive fancied inventive" at bounding box center [214, 135] width 39 height 9
click at [149, 146] on select "wide much high more" at bounding box center [134, 147] width 39 height 9
select select "high"
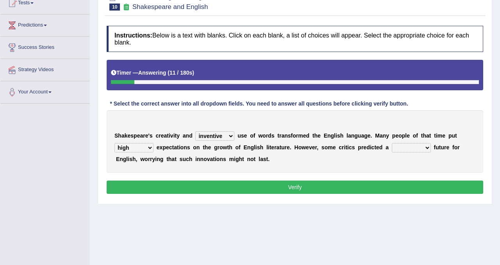
click at [115, 143] on select "wide much high more" at bounding box center [134, 147] width 39 height 9
click at [424, 145] on select "monetary promising irresistible daunting" at bounding box center [411, 147] width 39 height 9
select select "daunting"
click at [392, 143] on select "monetary promising irresistible daunting" at bounding box center [411, 147] width 39 height 9
click at [418, 186] on button "Verify" at bounding box center [295, 187] width 377 height 13
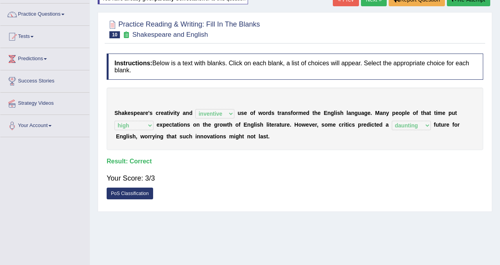
scroll to position [0, 0]
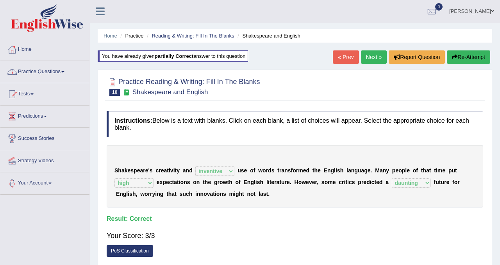
click at [57, 69] on link "Practice Questions" at bounding box center [44, 71] width 89 height 20
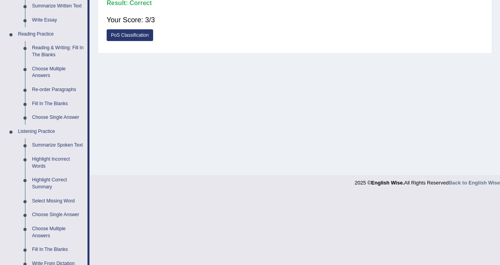
scroll to position [226, 0]
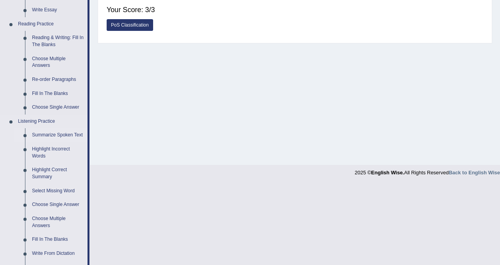
click at [61, 136] on link "Summarize Spoken Text" at bounding box center [58, 135] width 59 height 14
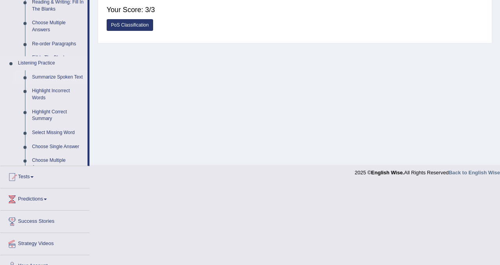
scroll to position [145, 0]
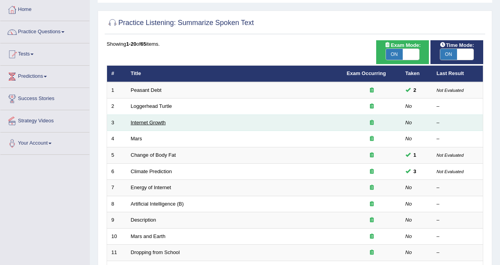
scroll to position [252, 0]
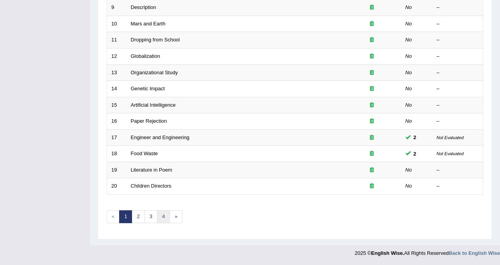
click at [162, 218] on link "4" at bounding box center [163, 216] width 13 height 13
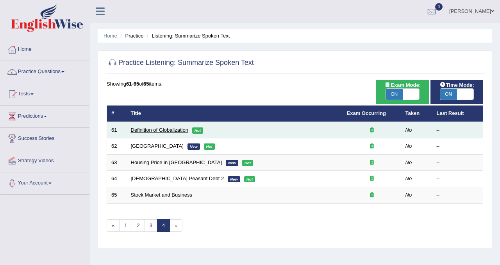
click at [163, 132] on link "Definition of Globalization" at bounding box center [159, 130] width 57 height 6
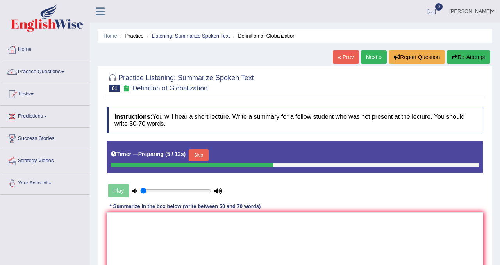
click at [196, 157] on button "Skip" at bounding box center [199, 155] width 20 height 12
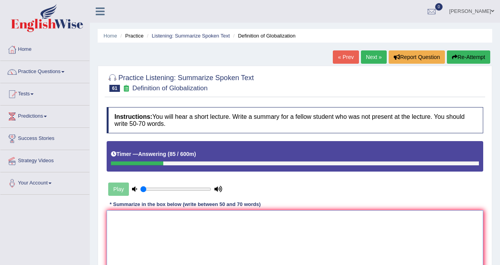
click at [138, 229] on textarea at bounding box center [295, 248] width 377 height 76
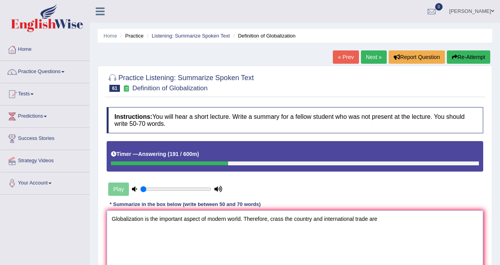
click at [372, 219] on textarea "Globalization is the important aspect of modern world. Therefore, crass the cou…" at bounding box center [295, 248] width 377 height 76
click at [396, 221] on textarea "Globalization is the important aspect of modern world. Therefore, crass the cou…" at bounding box center [295, 248] width 377 height 76
click at [138, 231] on textarea "Globalization is the important aspect of modern world. Therefore, crass the cou…" at bounding box center [295, 248] width 377 height 76
click at [171, 228] on textarea "Globalization is the important aspect of modern world. Therefore, crass the cou…" at bounding box center [295, 248] width 377 height 76
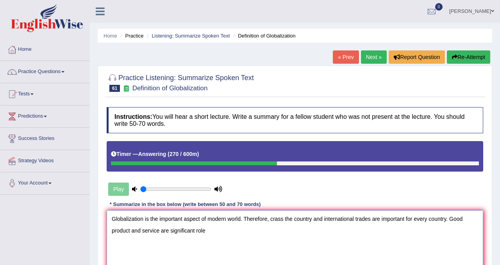
click at [199, 232] on textarea "Globalization is the important aspect of modern world. Therefore, crass the cou…" at bounding box center [295, 248] width 377 height 76
click at [197, 230] on textarea "Globalization is the important aspect of modern world. Therefore, crass the cou…" at bounding box center [295, 248] width 377 height 76
click at [220, 227] on textarea "Globalization is the important aspect of modern world. Therefore, crass the cou…" at bounding box center [295, 248] width 377 height 76
click at [270, 219] on textarea "Globalization is the important aspect of modern world. Therefore, crass the cou…" at bounding box center [295, 248] width 377 height 76
click at [269, 234] on textarea "Globalization is the important aspect of modern world. Moreover, crass the coun…" at bounding box center [295, 248] width 377 height 76
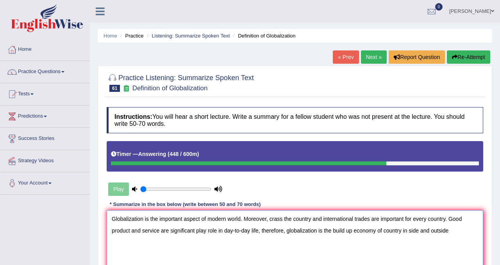
click at [413, 233] on textarea "Globalization is the important aspect of modern world. Moreover, crass the coun…" at bounding box center [295, 248] width 377 height 76
click at [458, 232] on textarea "Globalization is the important aspect of modern world. Moreover, crass the coun…" at bounding box center [295, 248] width 377 height 76
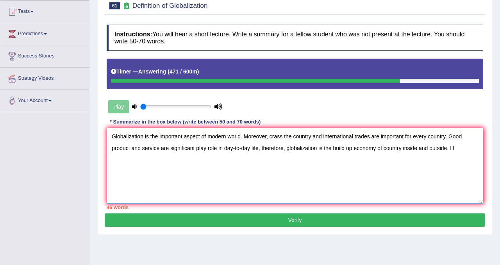
scroll to position [81, 0]
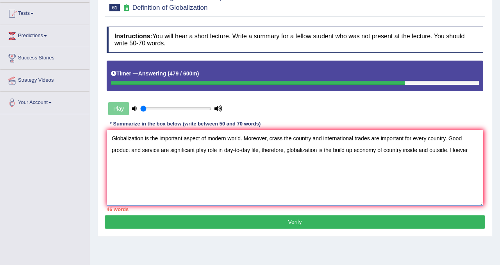
click at [463, 151] on textarea "Globalization is the important aspect of modern world. Moreover, crass the coun…" at bounding box center [295, 168] width 377 height 76
click at [480, 149] on textarea "Globalization is the important aspect of modern world. Moreover, crass the coun…" at bounding box center [295, 168] width 377 height 76
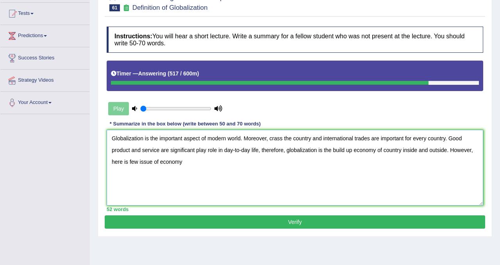
click at [139, 163] on textarea "Globalization is the important aspect of modern world. Moreover, crass the coun…" at bounding box center [295, 168] width 377 height 76
click at [186, 158] on textarea "Globalization is the important aspect of modern world. Moreover, crass the coun…" at bounding box center [295, 168] width 377 height 76
type textarea "Globalization is the important aspect of modern world. Moreover, crass the coun…"
click at [288, 221] on button "Verify" at bounding box center [295, 221] width 381 height 13
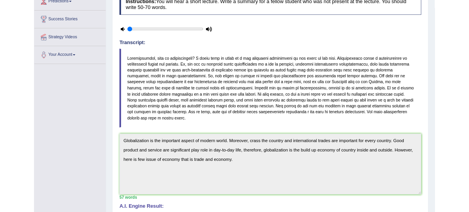
scroll to position [0, 0]
